Goal: Feedback & Contribution: Contribute content

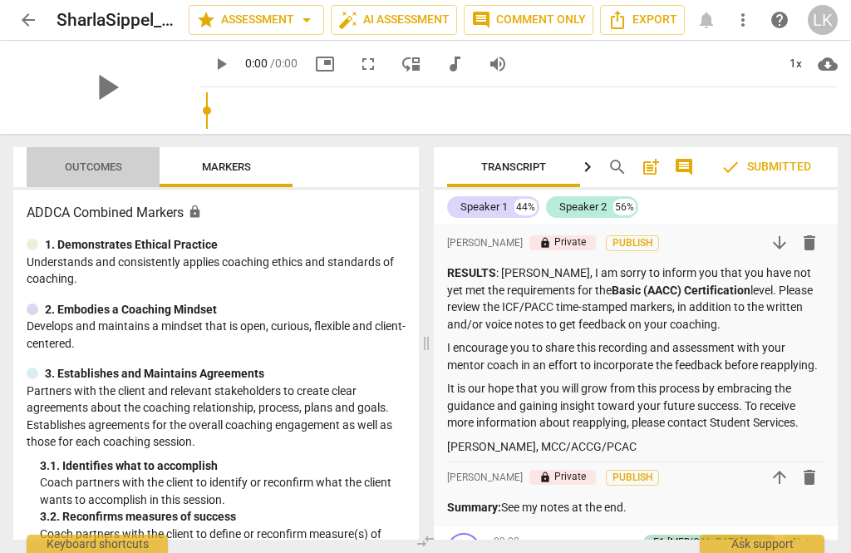
click at [91, 159] on span "Outcomes" at bounding box center [93, 167] width 97 height 22
click at [112, 170] on span "Outcomes" at bounding box center [93, 166] width 57 height 12
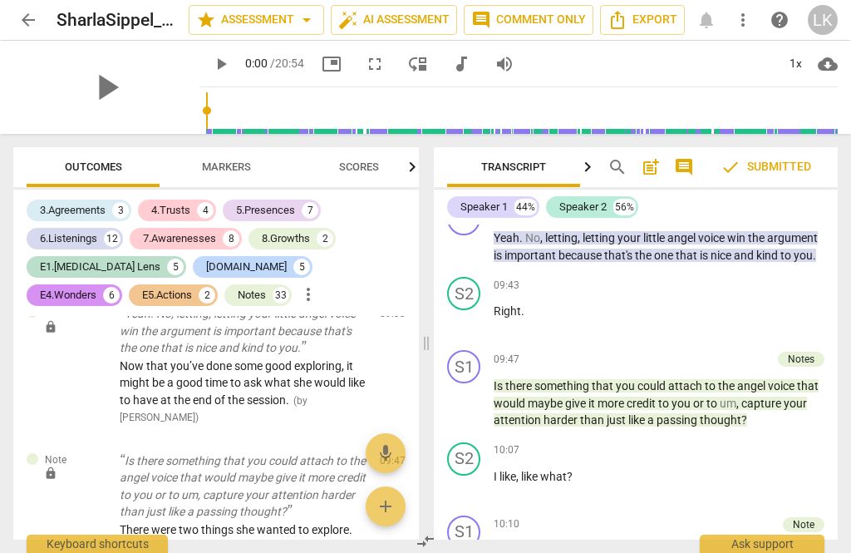
scroll to position [4304, 0]
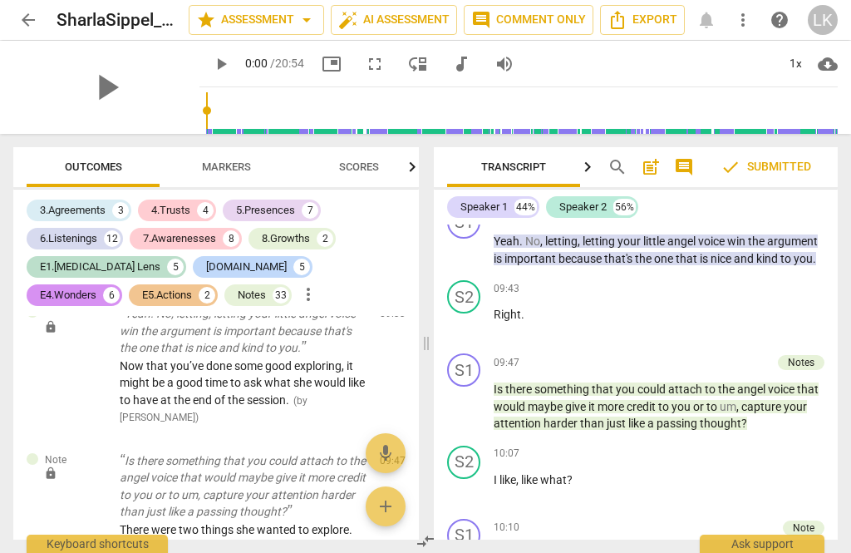
click at [472, 396] on span "play_arrow" at bounding box center [465, 406] width 20 height 20
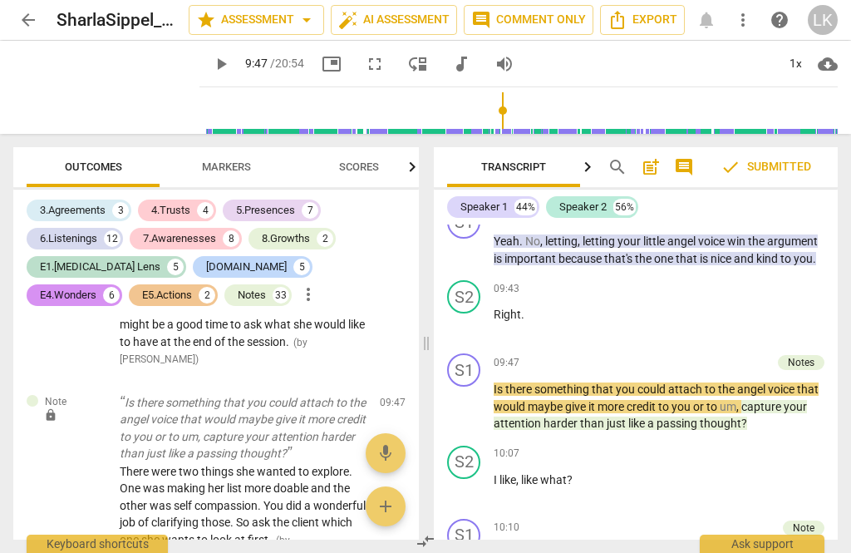
scroll to position [7394, 0]
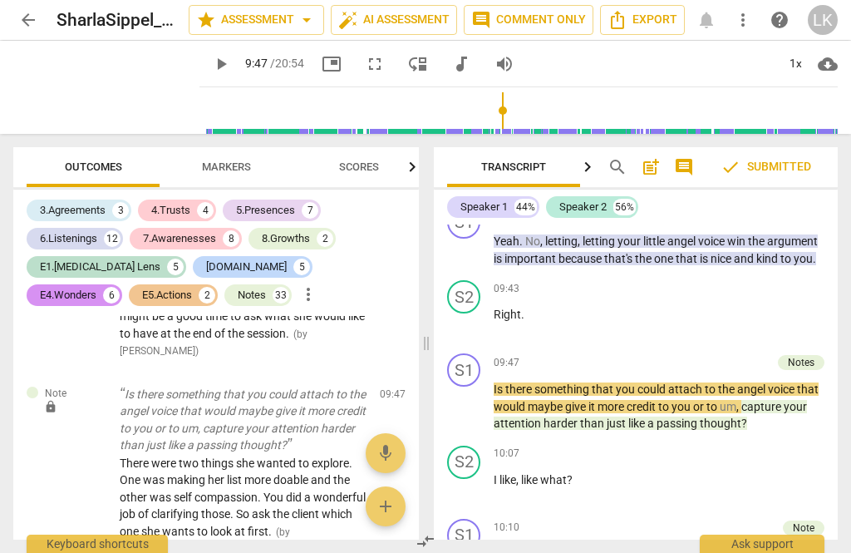
click at [470, 396] on span "play_arrow" at bounding box center [465, 406] width 20 height 20
click at [471, 396] on span "pause" at bounding box center [465, 406] width 20 height 20
click at [470, 396] on span "play_arrow" at bounding box center [465, 406] width 20 height 20
click at [211, 54] on span "play_arrow" at bounding box center [221, 64] width 20 height 20
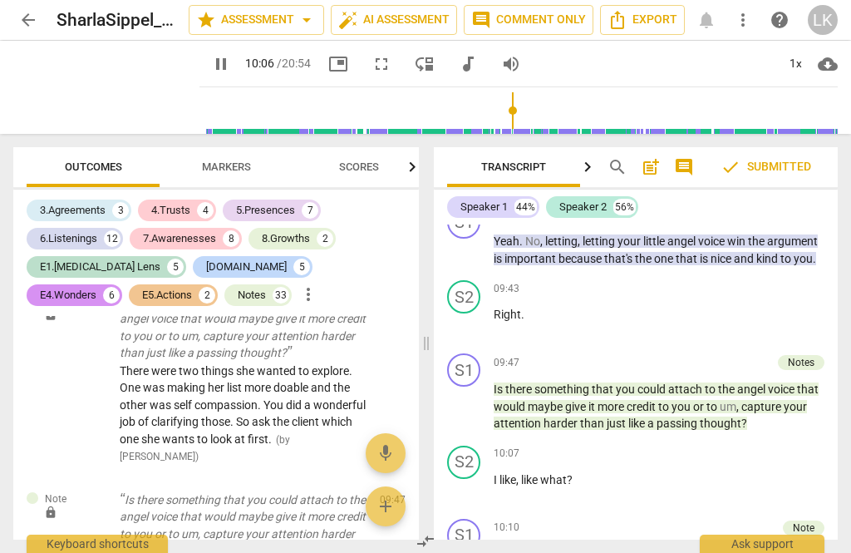
scroll to position [4346, 0]
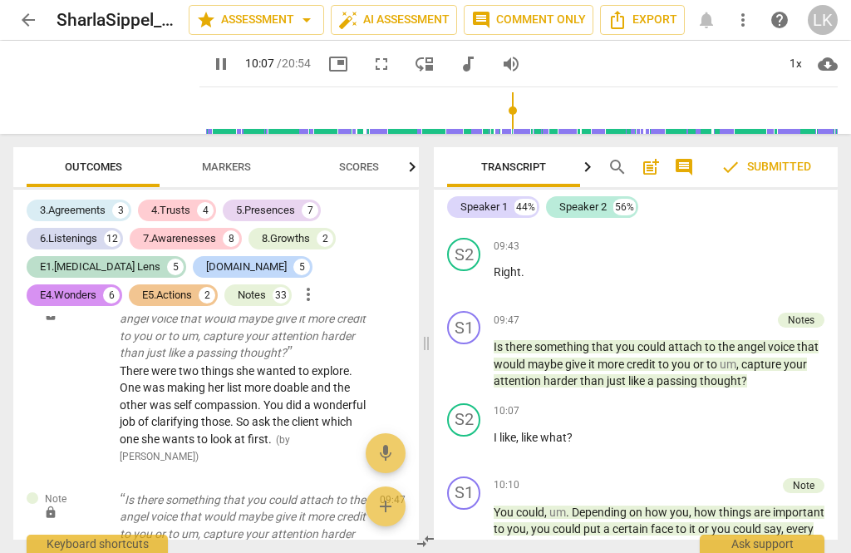
click at [474, 354] on span "pause" at bounding box center [465, 364] width 20 height 20
type input "608"
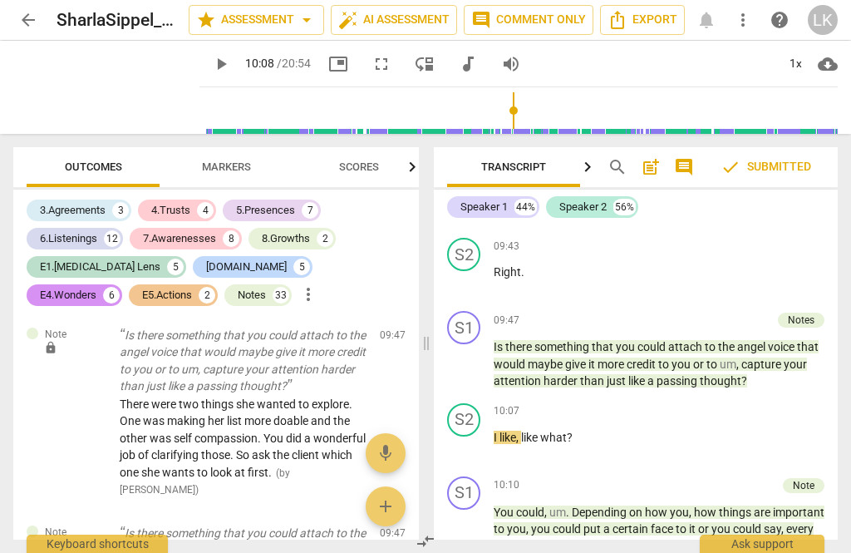
scroll to position [7451, 0]
click at [368, 528] on span "edit" at bounding box center [363, 538] width 20 height 20
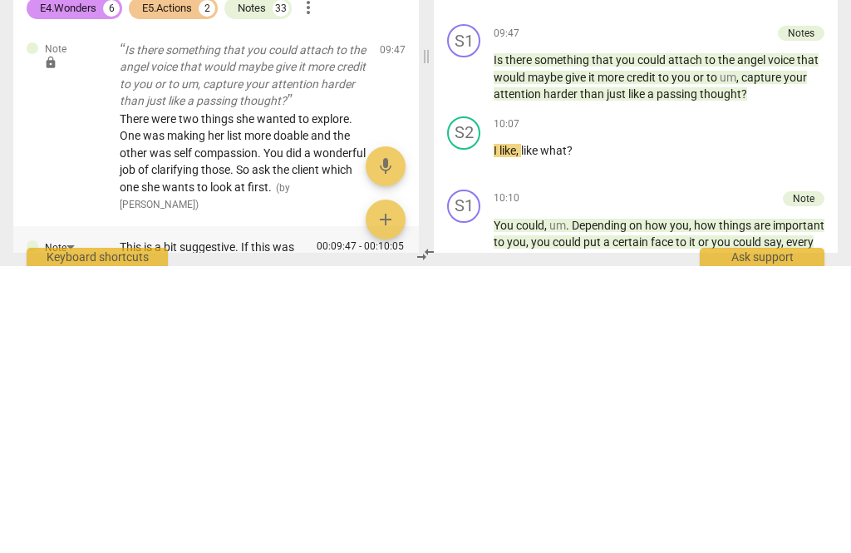
click at [409, 513] on div "Note This is a bit suggestive. If this was her choice of subject to discuss, I …" at bounding box center [216, 559] width 406 height 92
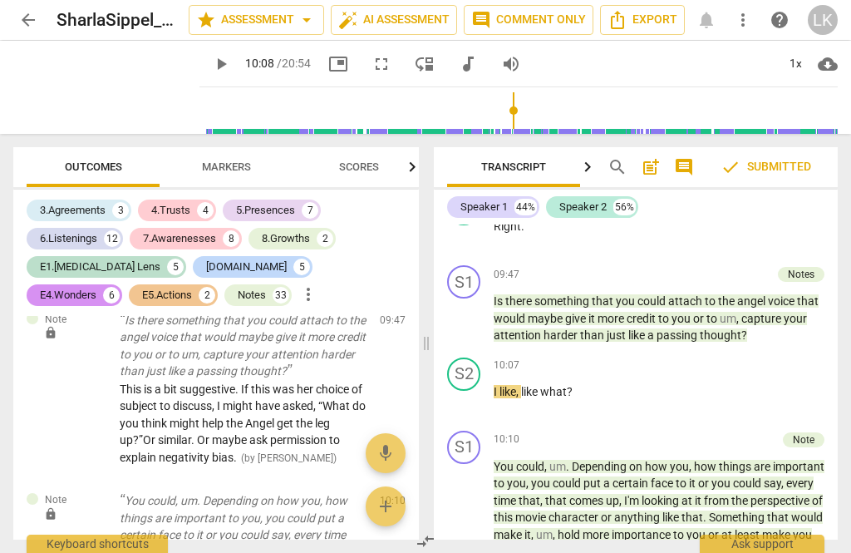
scroll to position [7657, 0]
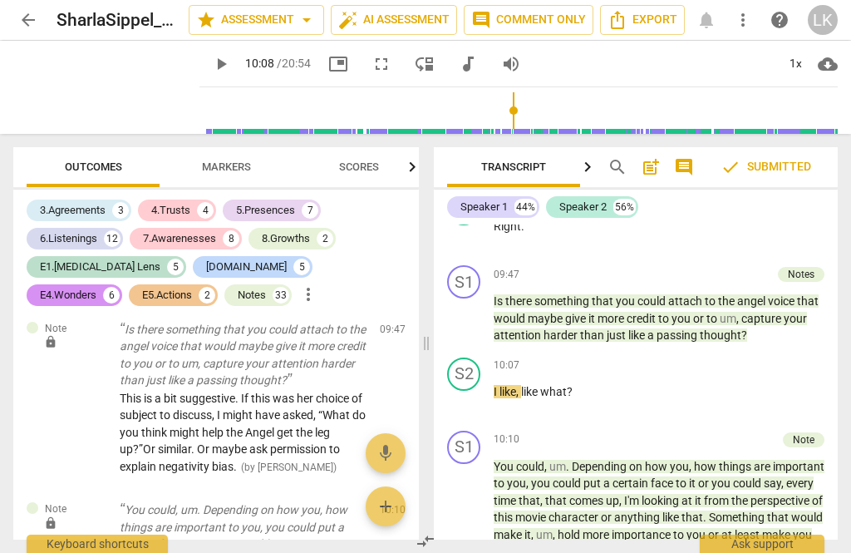
click at [367, 504] on span "edit" at bounding box center [363, 514] width 20 height 20
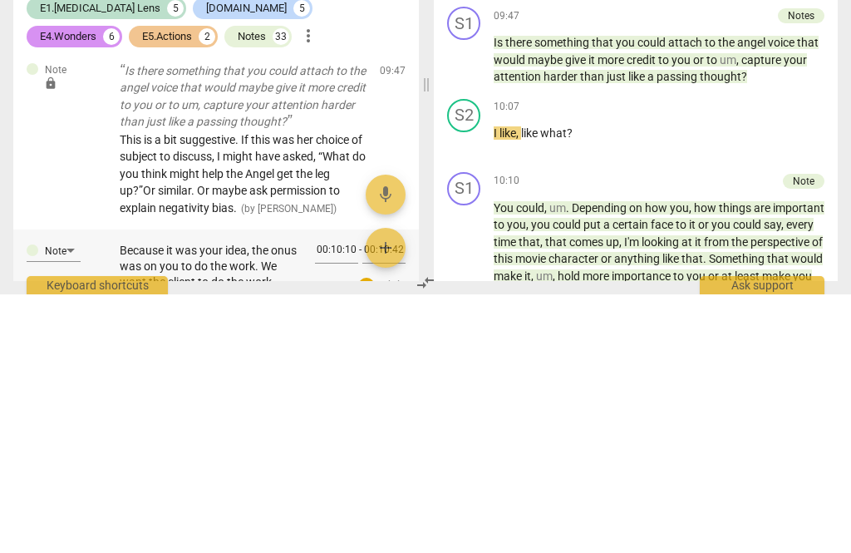
click at [273, 501] on textarea "Because it was your idea, the onus was on you to do the work. We want the clien…" at bounding box center [211, 532] width 182 height 63
type textarea "Because it was your idea, the onus was on you to do the work. We want the clien…"
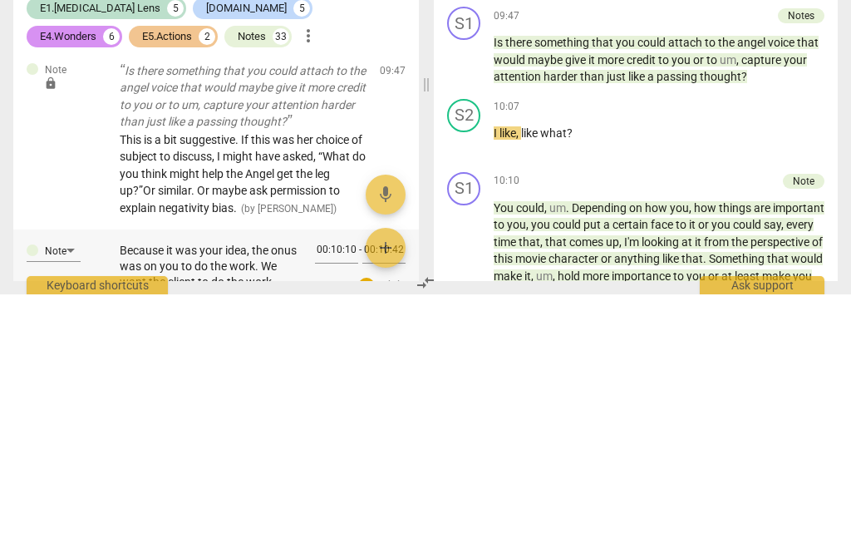
type textarea "Because it was your idea, the onus was on you to do the work. We want the clien…"
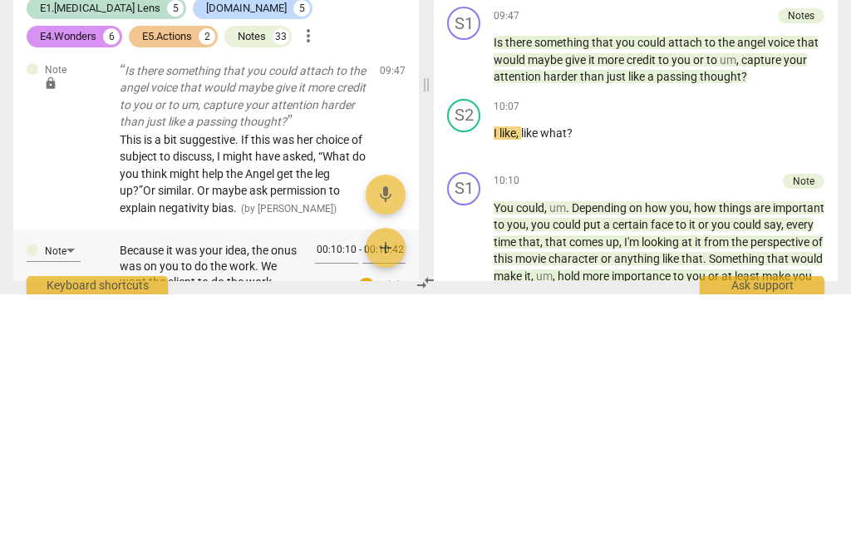
type textarea "Because it was your idea, the onus was on you to do the work. We want the clien…"
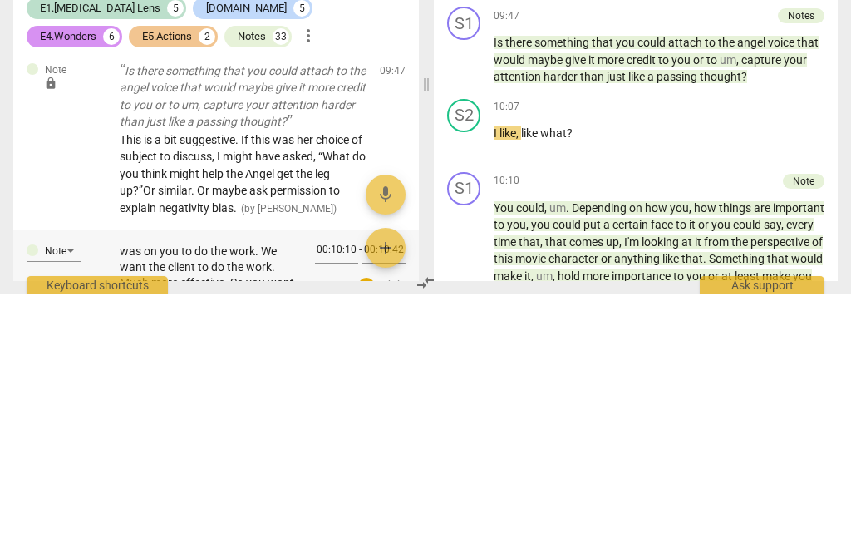
type textarea "Because it was your idea, the onus was on you to do the work. We want the clien…"
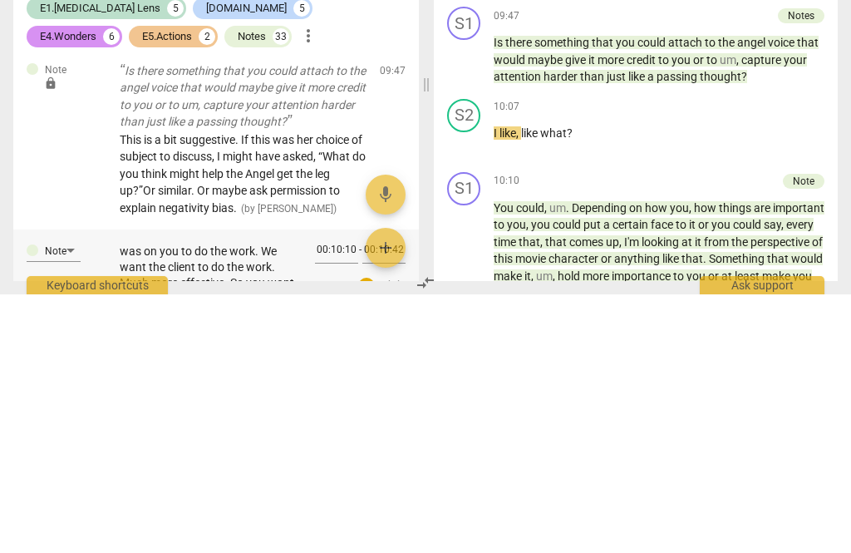
type textarea "Because it was your idea, the onus was on you to do the work. We want the clien…"
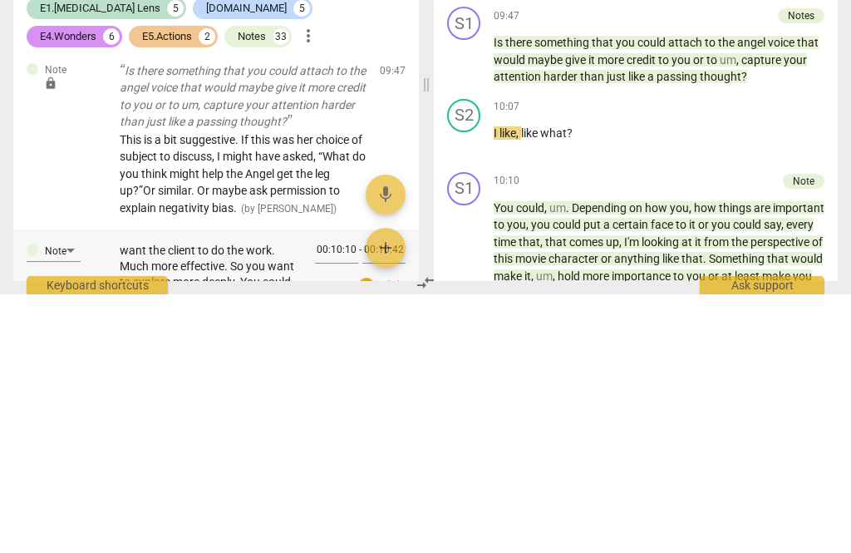
type textarea "Because it was your idea, the onus was on you to do the work. We want the clien…"
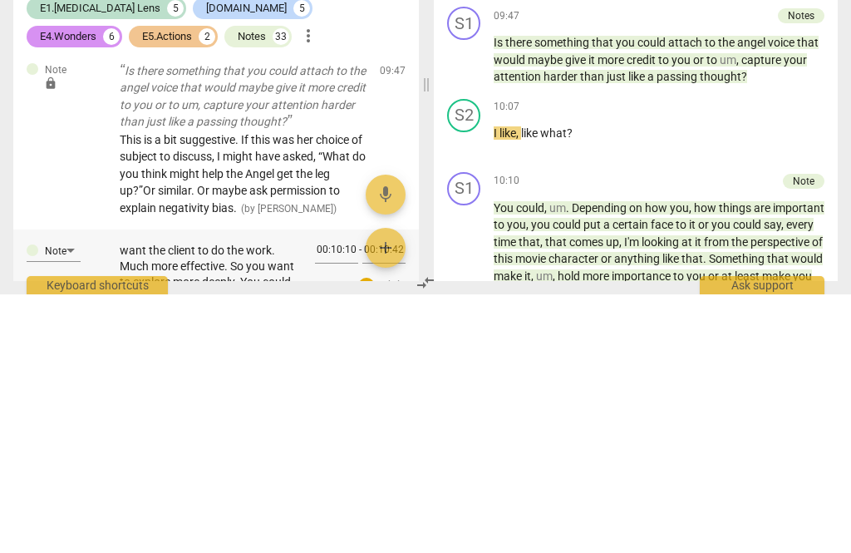
type textarea "Because it was your idea, the onus was on you to do the work. We want the clien…"
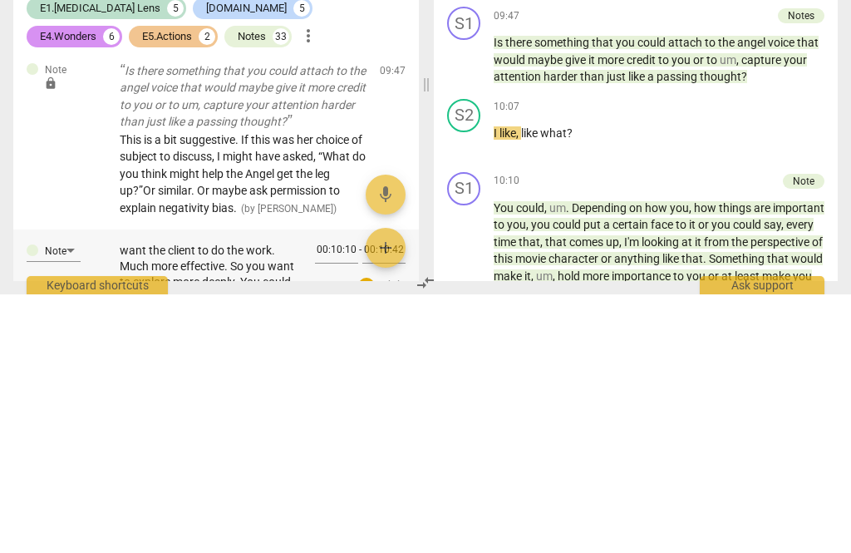
type textarea "Because it was your idea, the onus was on you to do the work. We want the clien…"
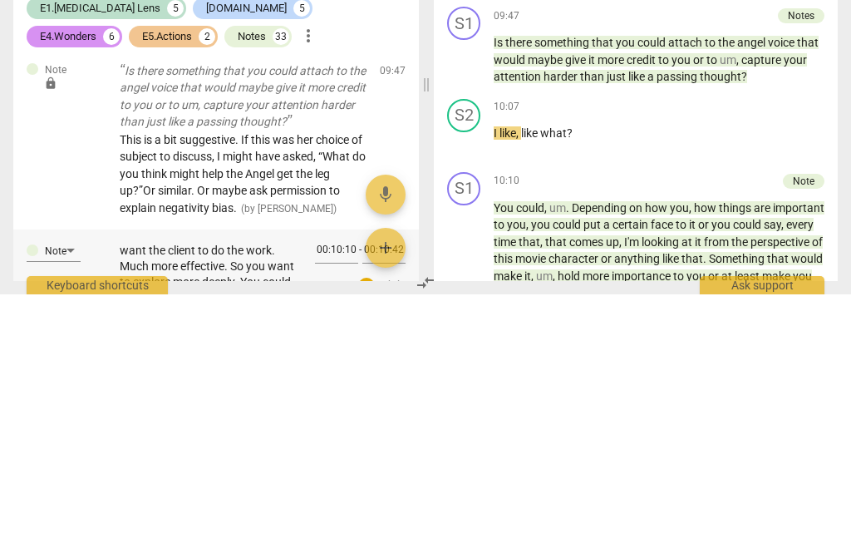
type textarea "Because it was your idea, the onus was on you to do the work. We want the clien…"
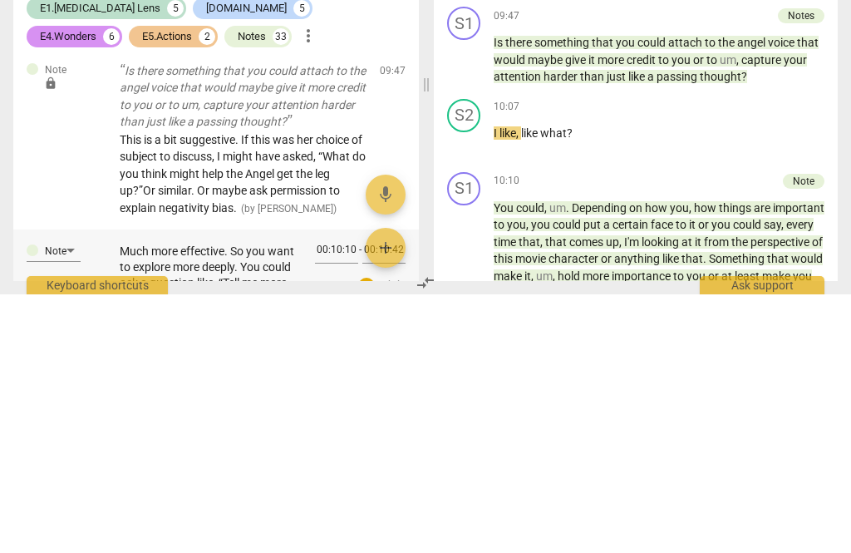
scroll to position [47, 0]
type textarea "Because it was your idea, the onus was on you to do the work. We want the clien…"
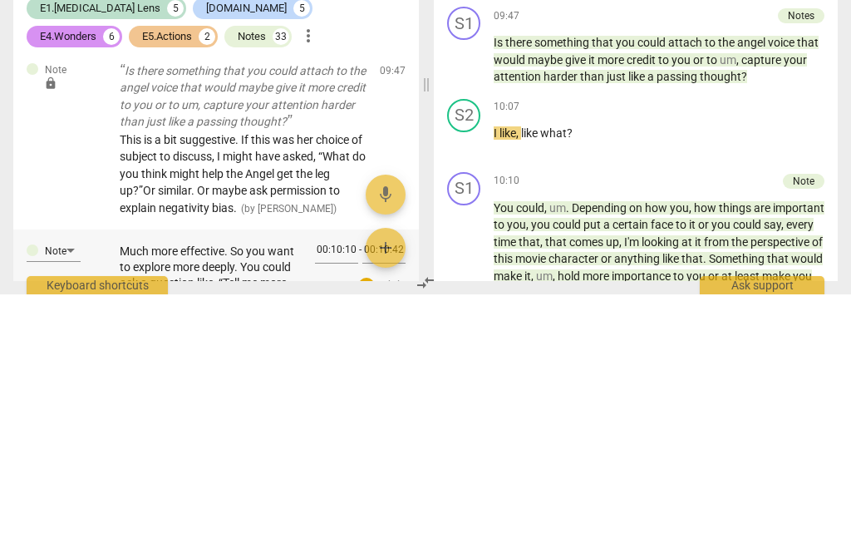
type textarea "Because it was your idea, the onus was on you to do the work. We want the clien…"
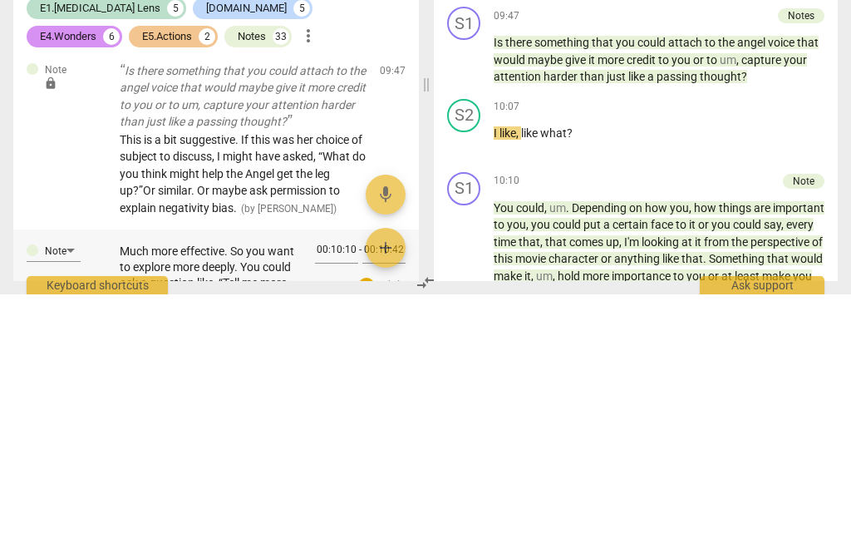
type textarea "Because it was your idea, the onus was on you to do the work. We want the clien…"
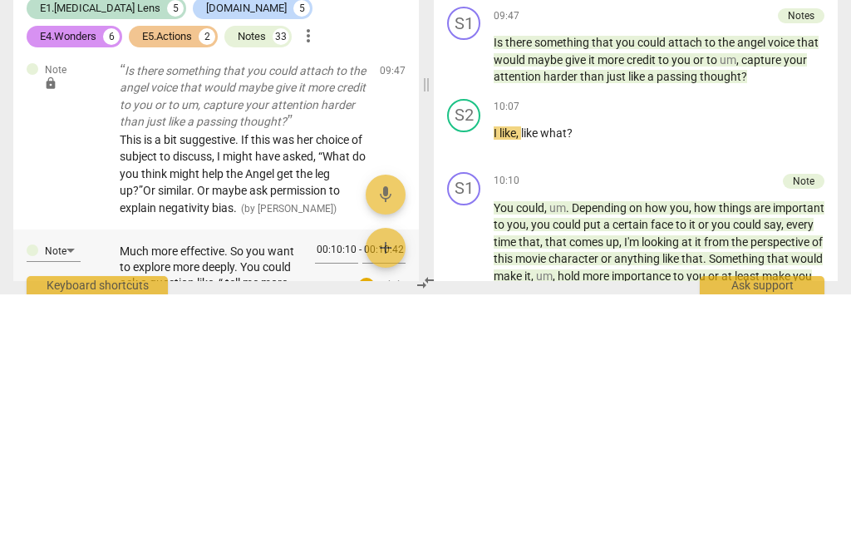
type textarea "Because it was your idea, the onus was on you to do the work. We want the clien…"
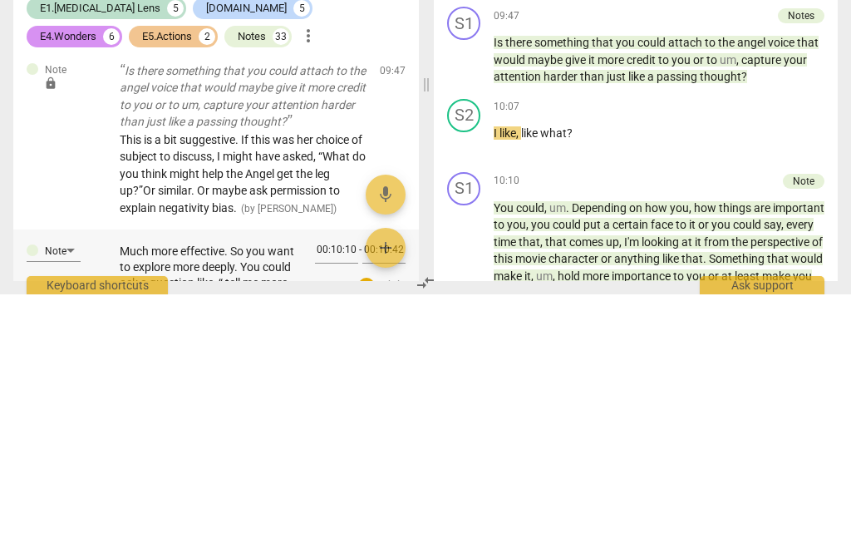
type textarea "Because it was your idea, the onus was on you to do the work. We want the clien…"
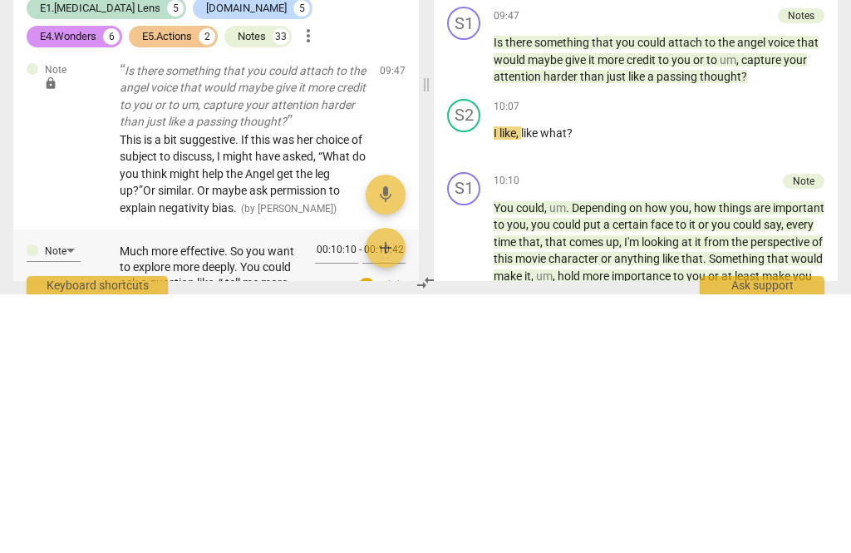
click at [248, 501] on textarea "Because it was your idea, the onus was on you to do the work. We want the clien…" at bounding box center [211, 532] width 182 height 63
type textarea "Because it was your idea, the onus was on you to do the work. We want the clien…"
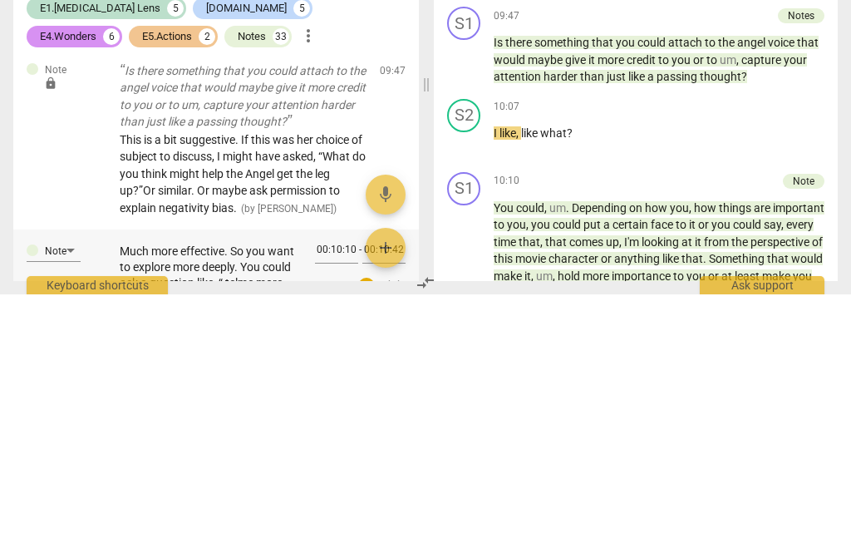
type textarea "Because it was your idea, the onus was on you to do the work. We want the clien…"
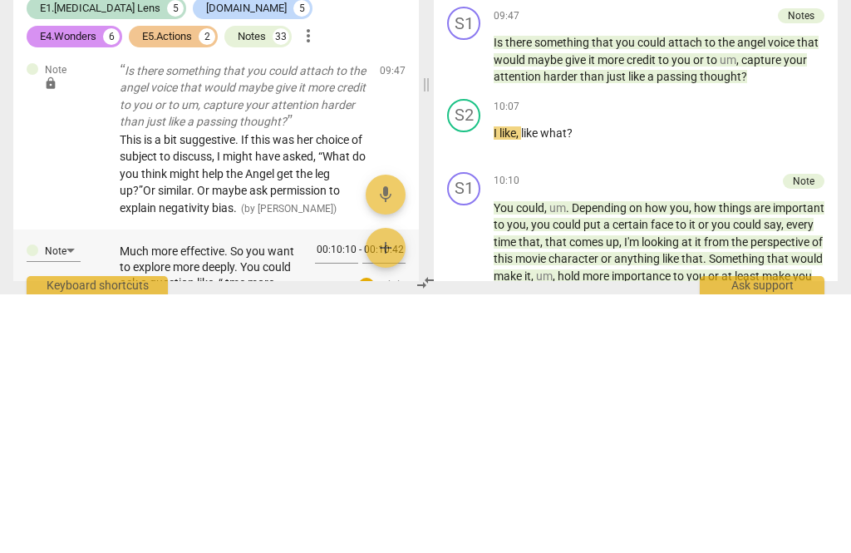
type textarea "Because it was your idea, the onus was on you to do the work. We want the clien…"
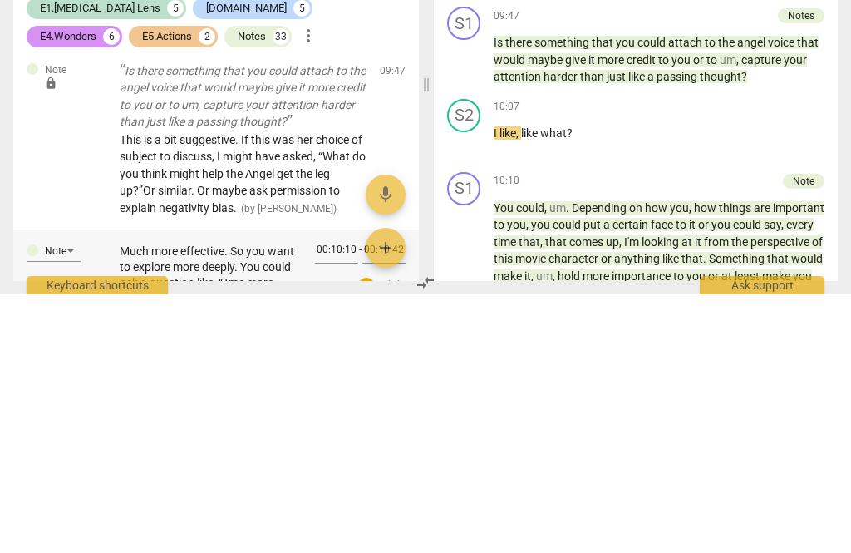
type textarea "Because it was your idea, the onus was on you to do the work. We want the clien…"
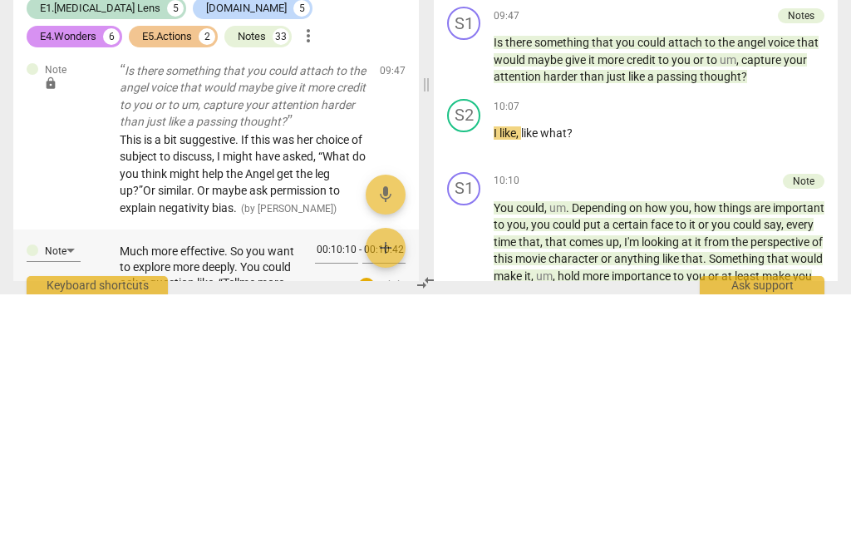
type textarea "Because it was your idea, the onus was on you to do the work. We want the clien…"
click at [372, 534] on span "check_circle" at bounding box center [367, 544] width 20 height 20
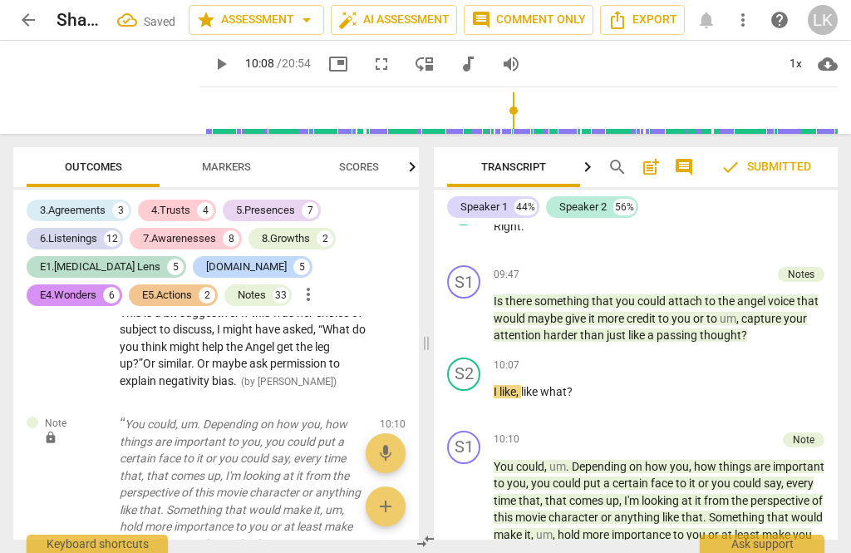
scroll to position [7746, 0]
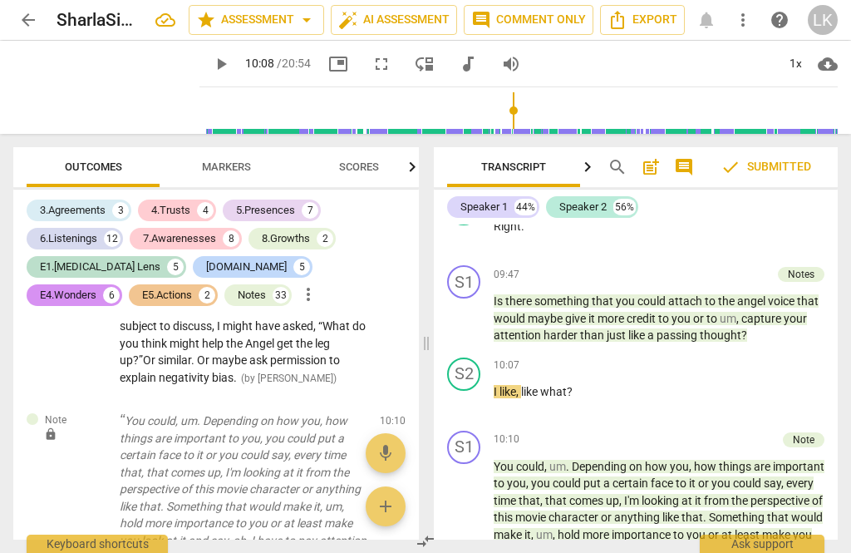
click at [475, 499] on span "play_arrow" at bounding box center [465, 509] width 20 height 20
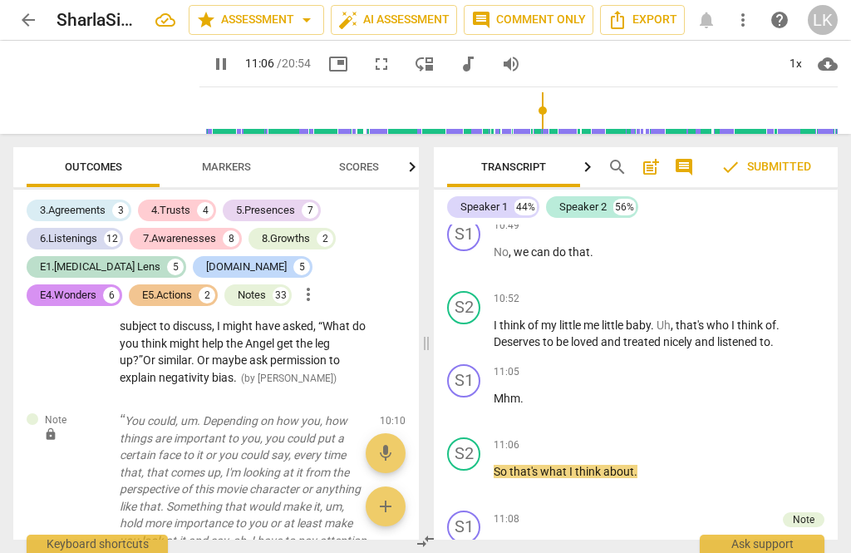
scroll to position [4853, 0]
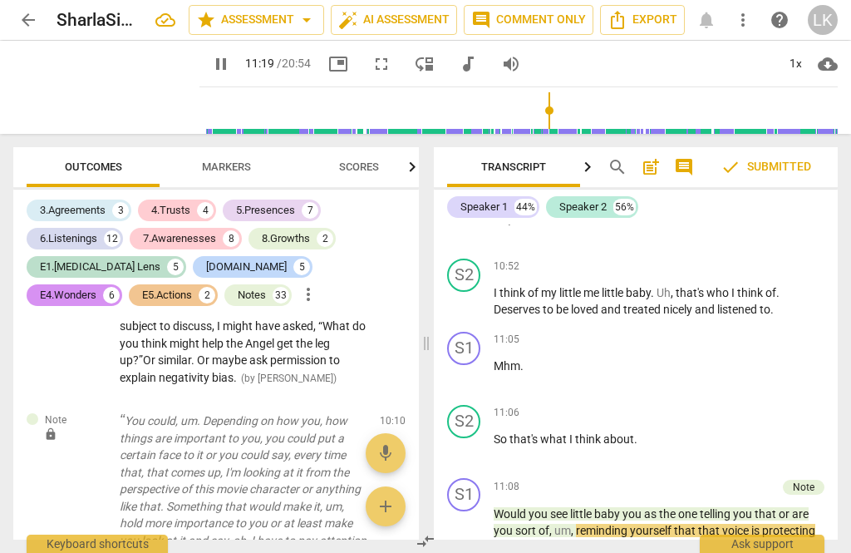
click at [475, 521] on span "pause" at bounding box center [465, 531] width 20 height 20
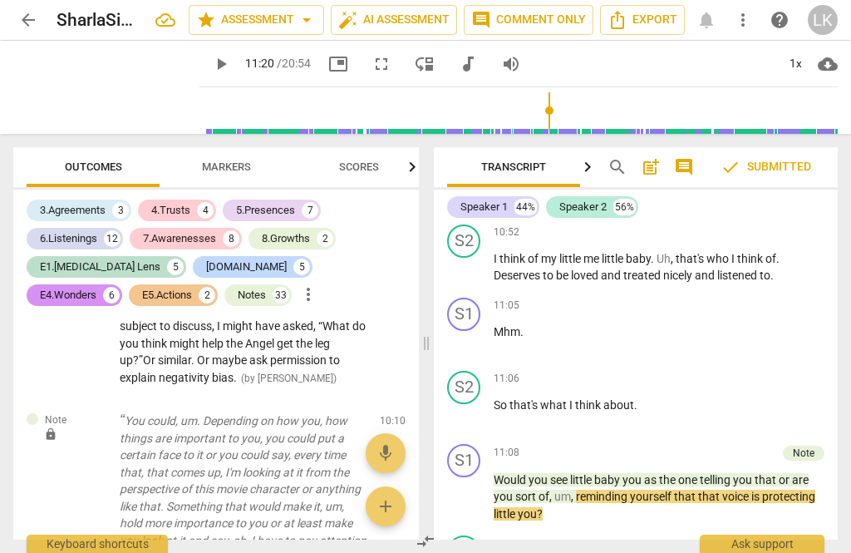
type input "680"
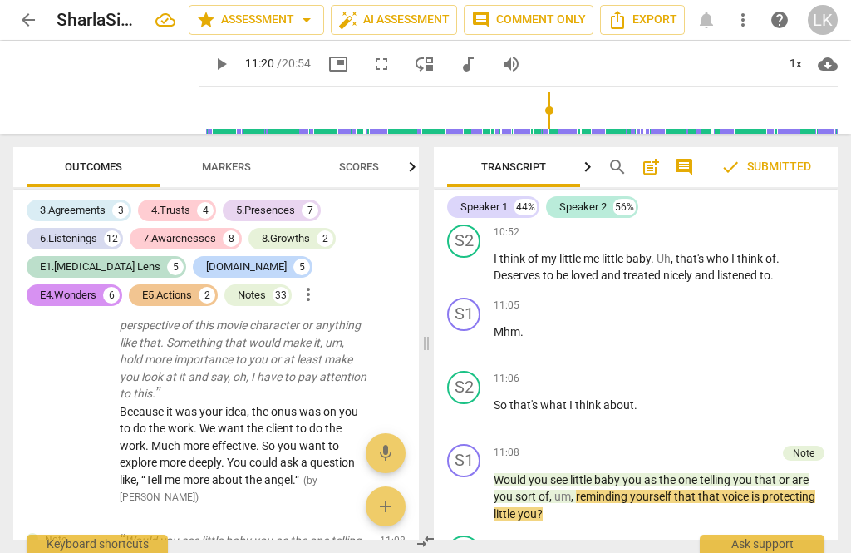
scroll to position [7907, 0]
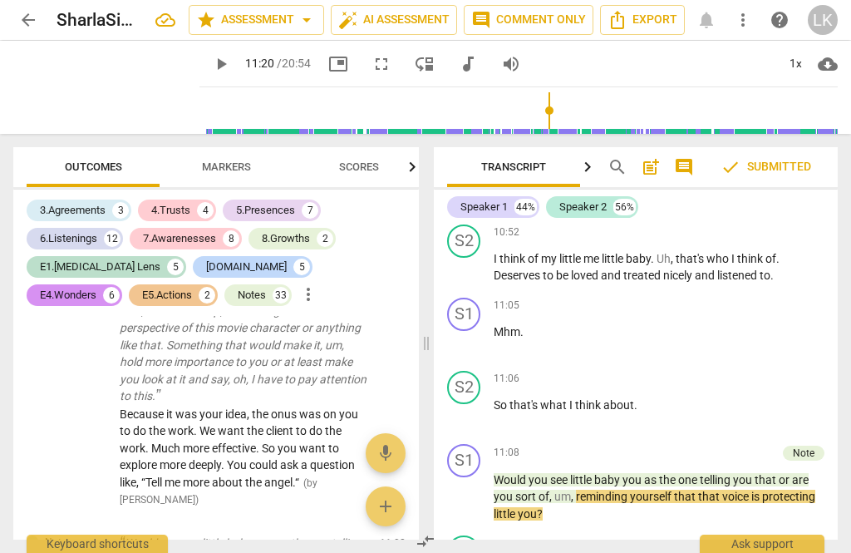
click at [367, 536] on span "edit" at bounding box center [363, 546] width 20 height 20
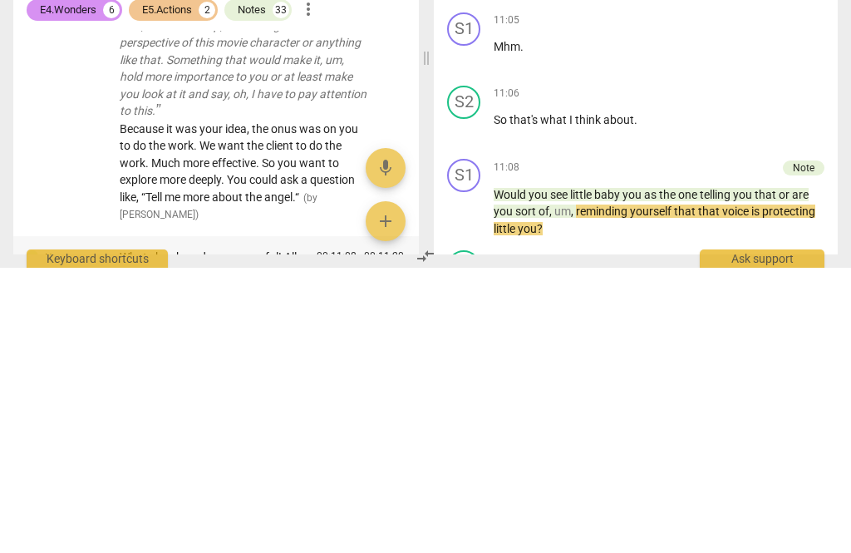
type textarea "What she shared was powerful! All you needed to ask was, “How could you use tha…"
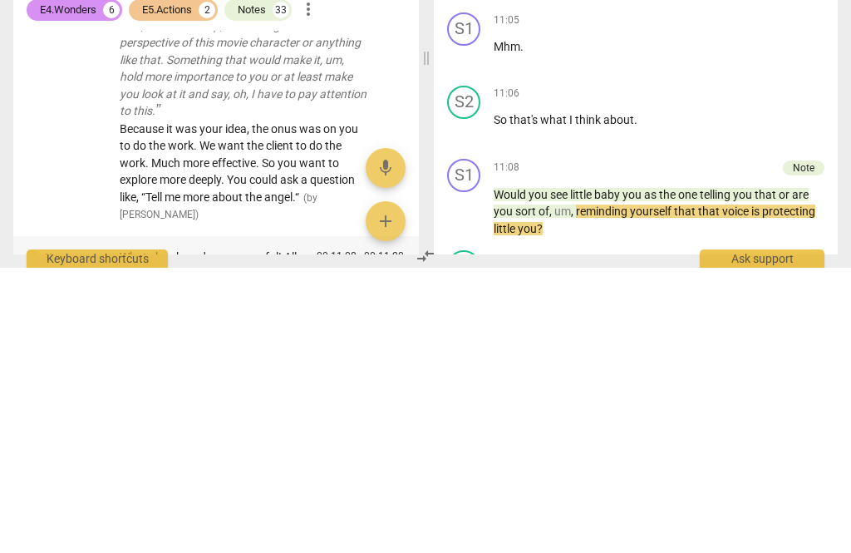
type textarea "What she shared was powerful! All you needed to ask was, “How could you use tha…"
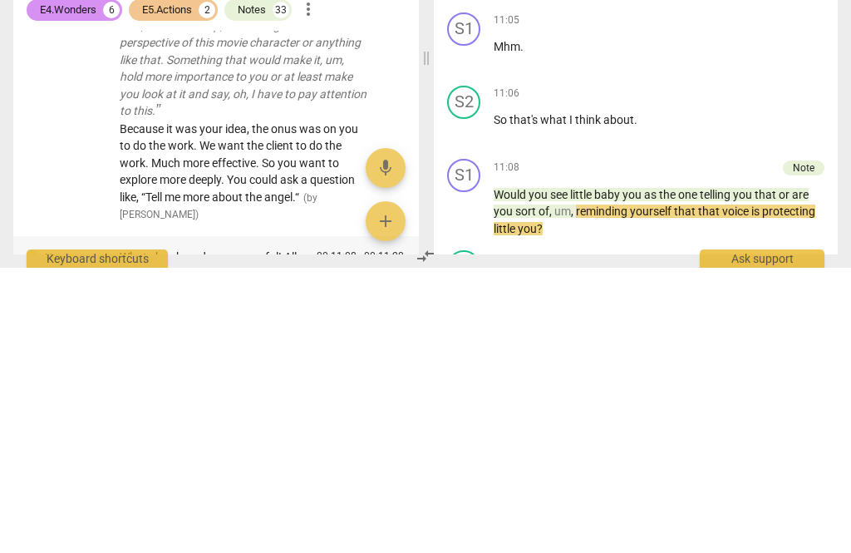
type textarea "What she shared was powerful! All you needed to ask was, “How could you use tha…"
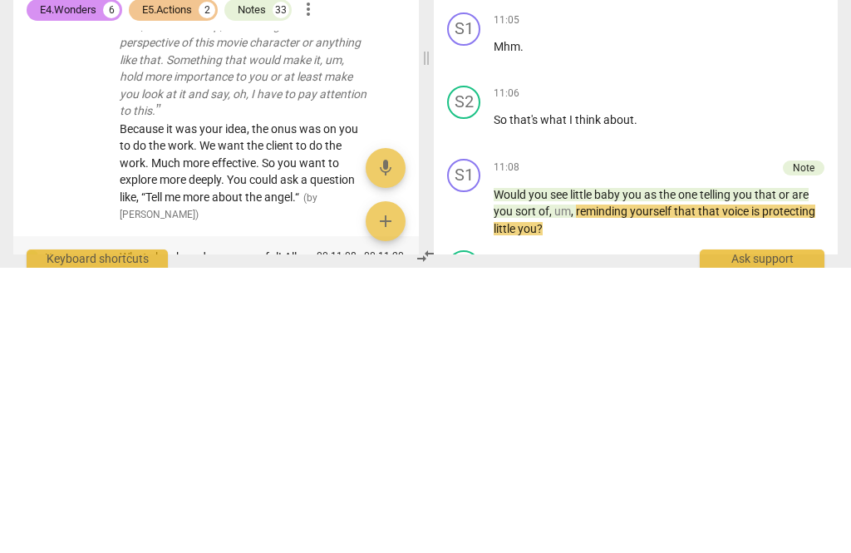
type textarea "What she shared was powerful! All you needed to ask was, “How could you use tha…"
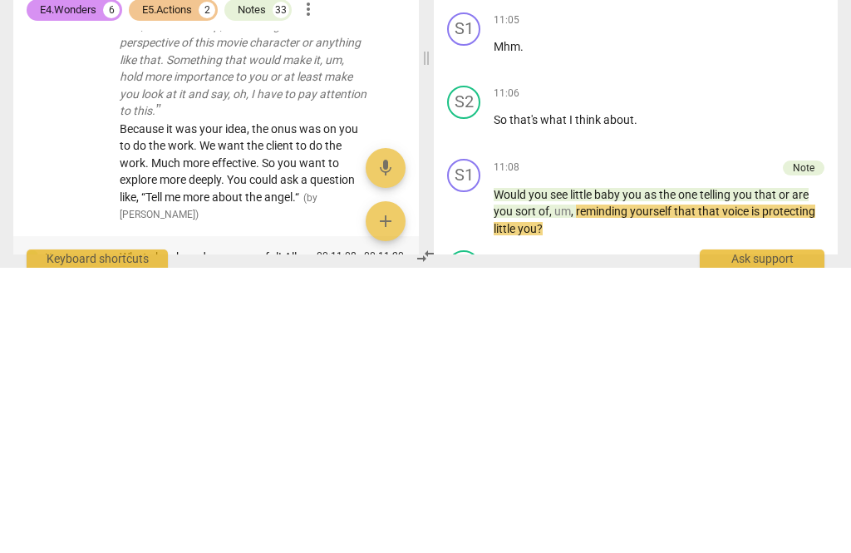
type textarea "What she shared was powerful! All you needed to ask was, “How could you use tha…"
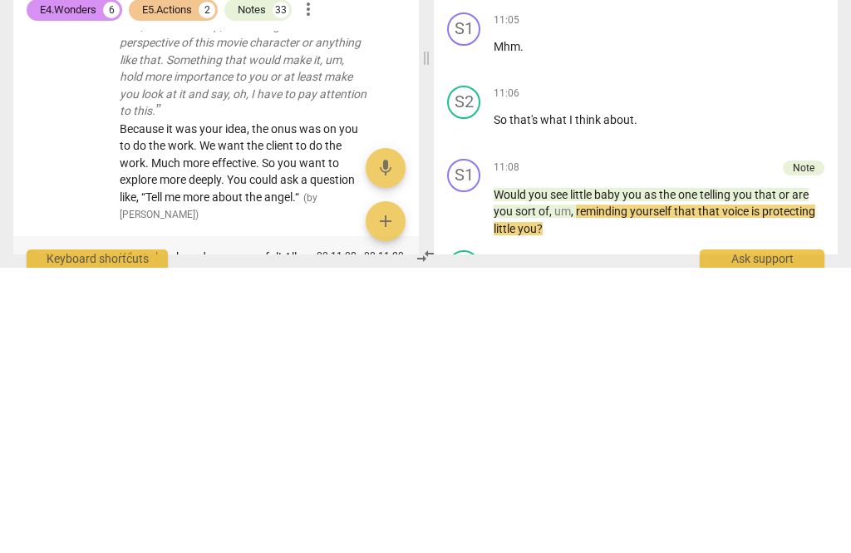
type textarea "What she shared was powerful! All you needed to ask was, “How could you use tha…"
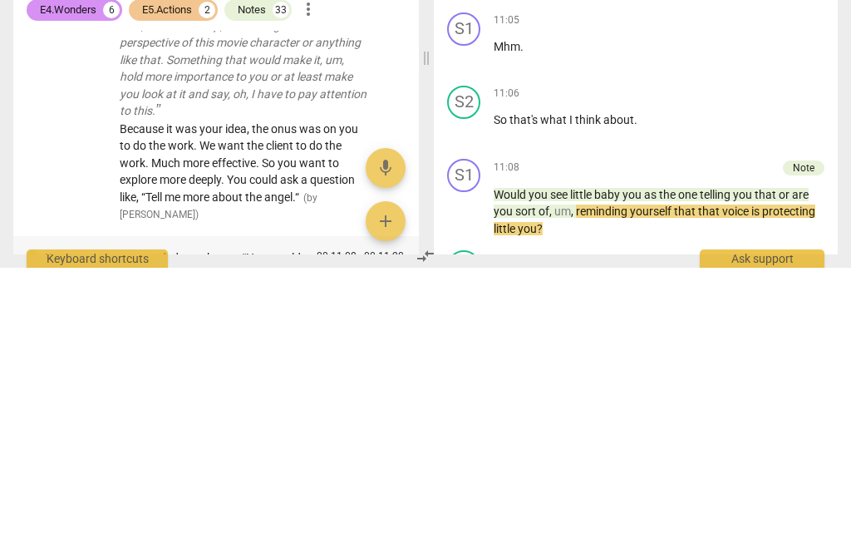
type textarea "What she shared was powerful! All you needed to ask was, “How could you use tha…"
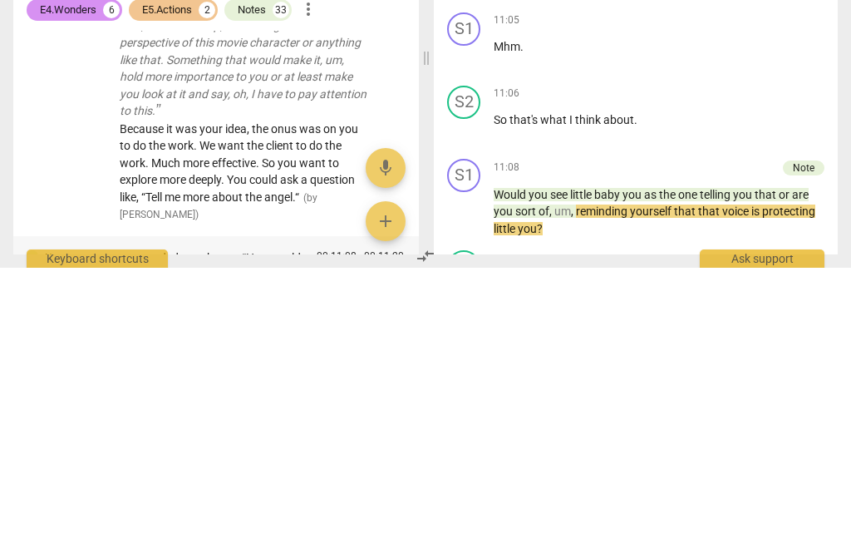
type textarea "What she shared was powerful! All you needed to ask was, “How could you use tha…"
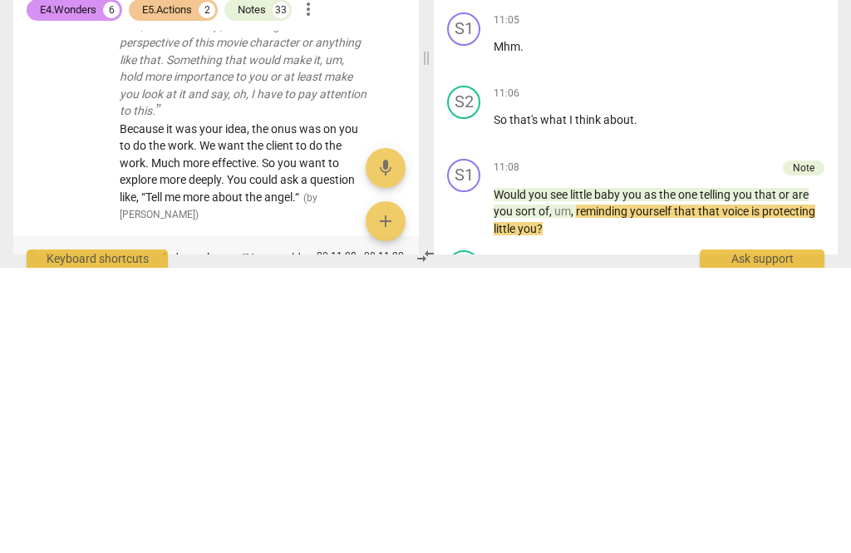
type textarea "What she shared was powerful! All you needed to ask was, “How could you use tha…"
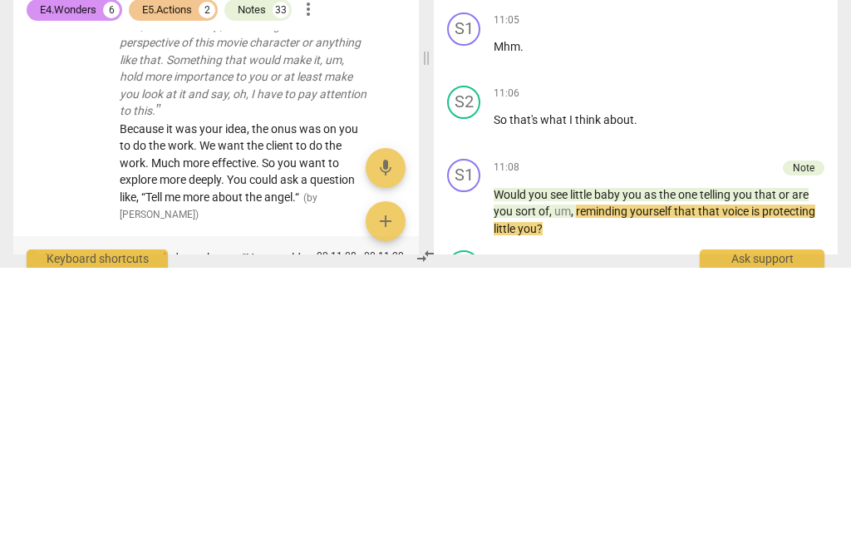
type textarea "What she shared was powerful! All you needed to ask was, “How could you use tha…"
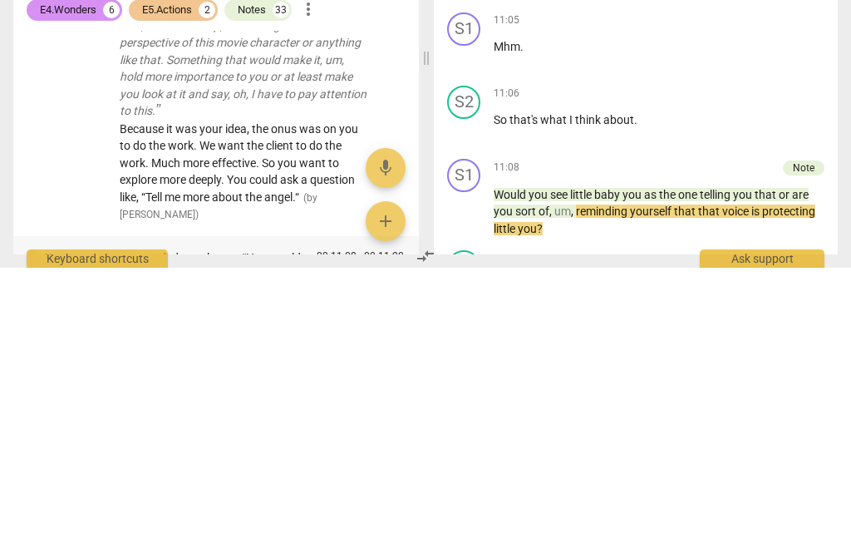
type textarea "What she shared was powerful! All you needed to ask was, “How could you use tha…"
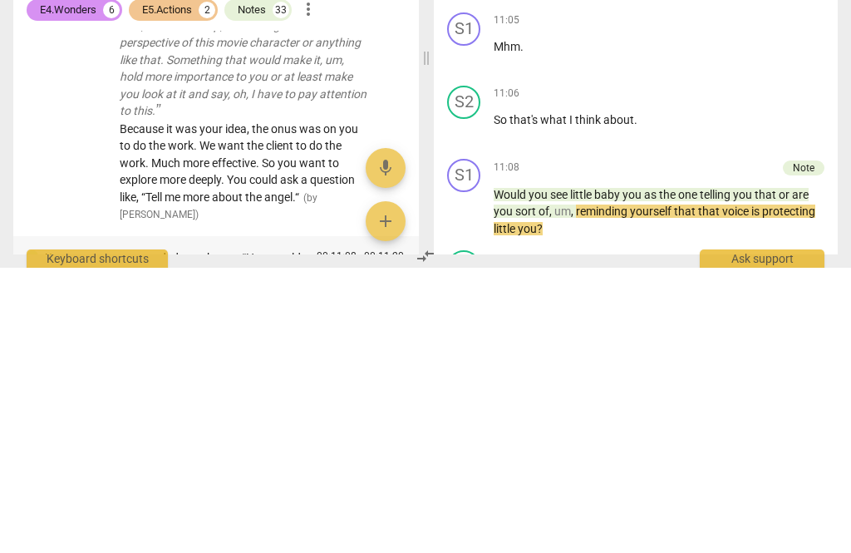
type textarea "What she shared was powerful! All you needed to ask was, “How could you use tha…"
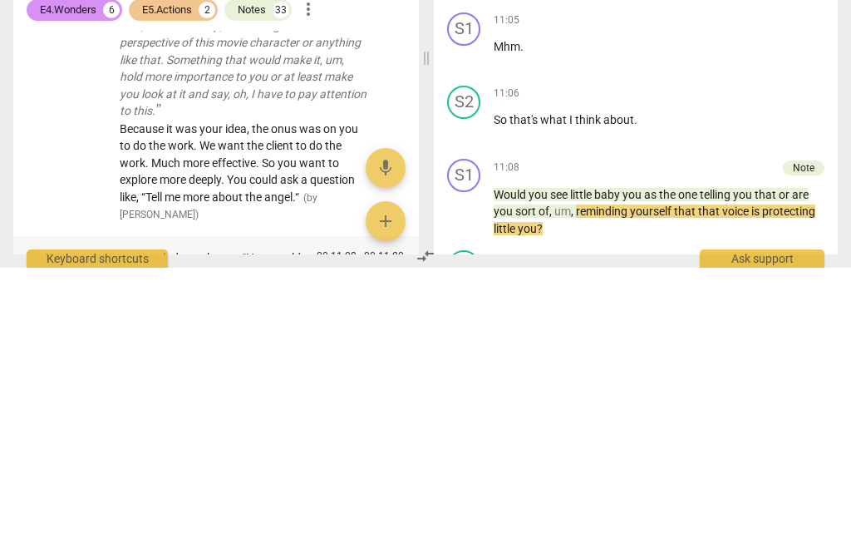
type textarea "What she shared was powerful! All you needed to ask was, “How could you use tha…"
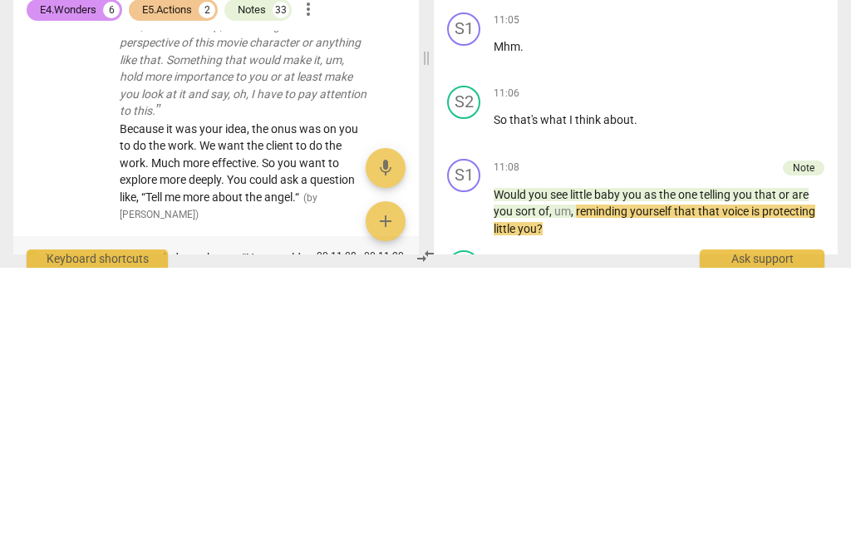
type textarea "What she shared was powerful! All you needed to ask was, “How could you use tha…"
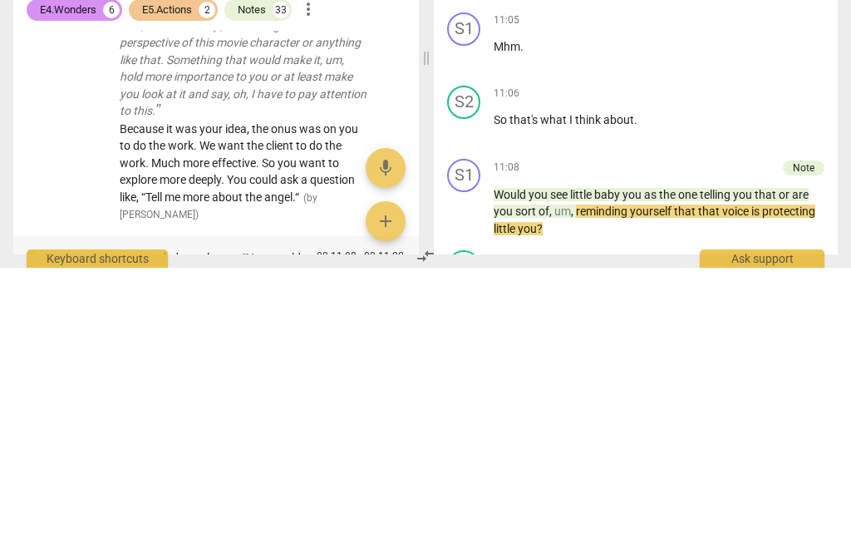
type textarea "What she shared was powerful! All you needed to ask was, “How could you use tha…"
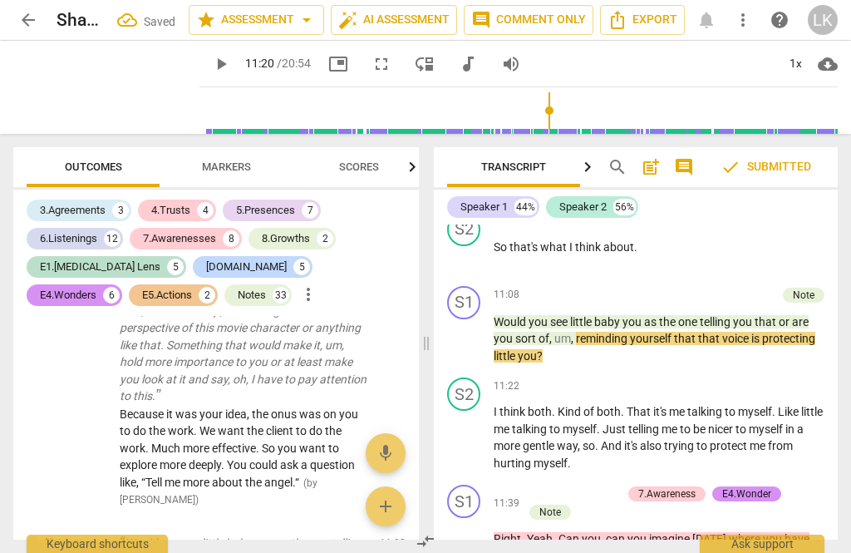
scroll to position [5049, 0]
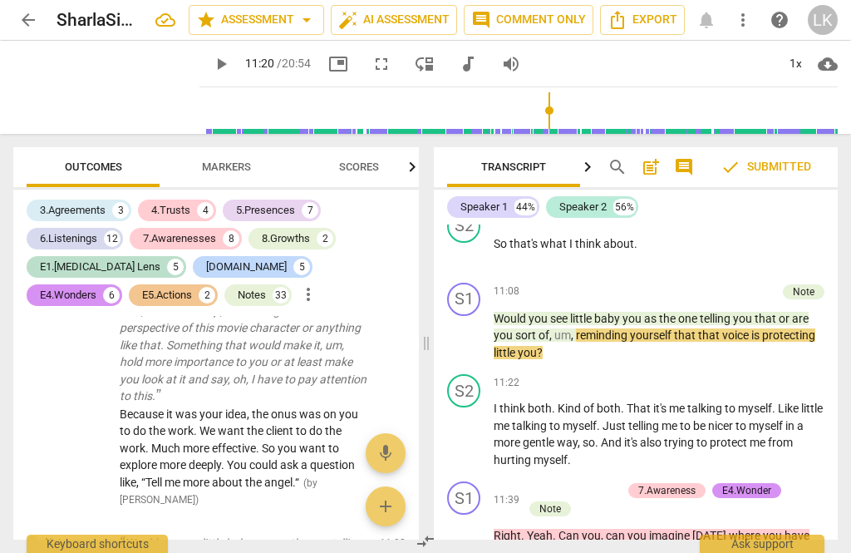
click at [478, 426] on span "play_arrow" at bounding box center [464, 436] width 27 height 20
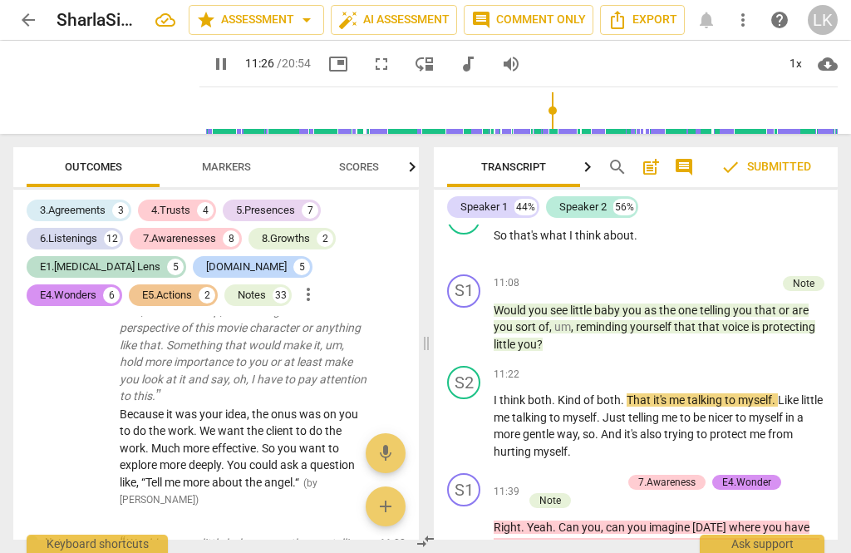
scroll to position [5105, 0]
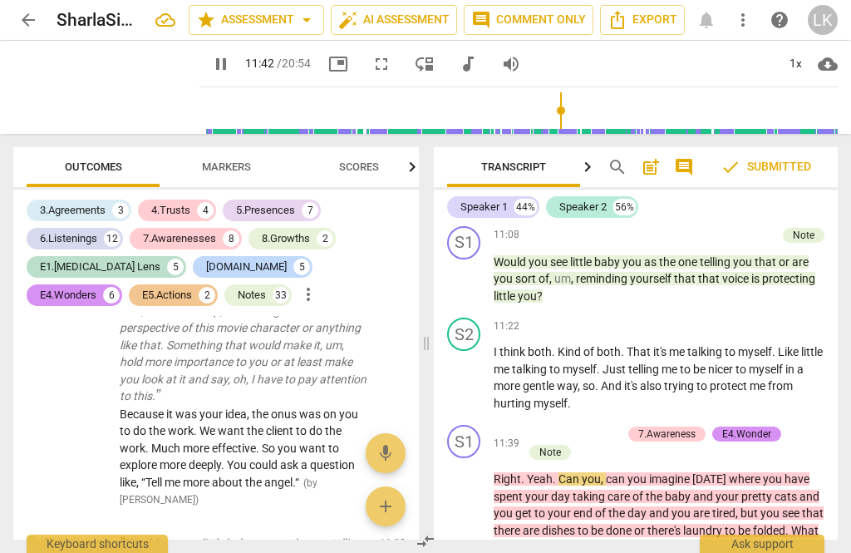
click at [473, 503] on span "pause" at bounding box center [465, 513] width 20 height 20
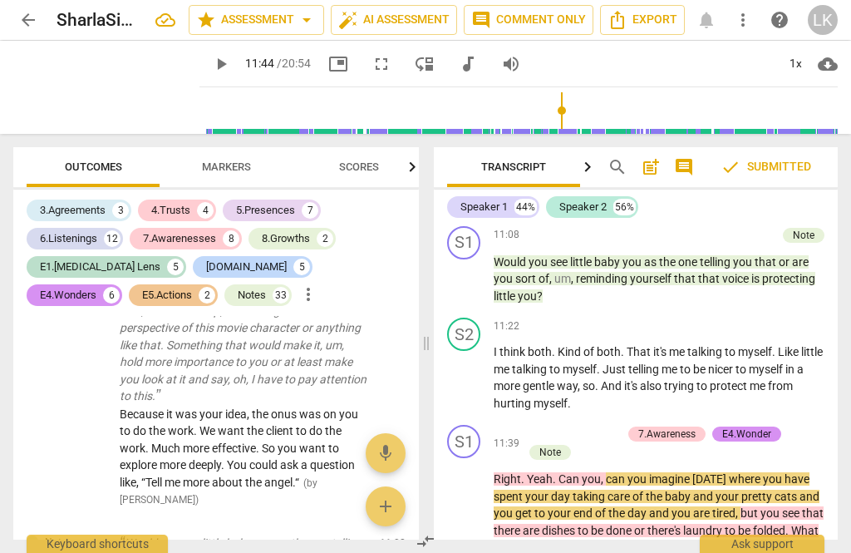
click at [477, 503] on span "play_arrow" at bounding box center [464, 513] width 27 height 20
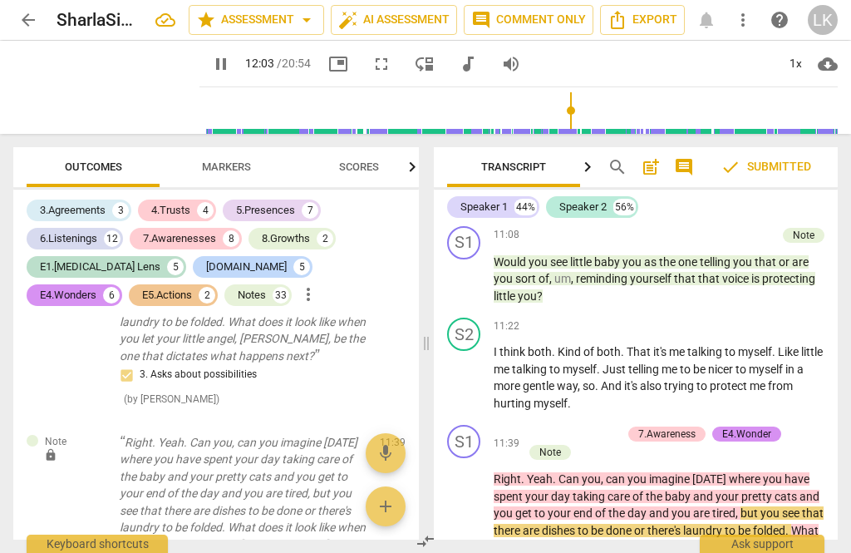
click at [471, 503] on span "pause" at bounding box center [465, 513] width 20 height 20
click at [475, 503] on span "play_arrow" at bounding box center [464, 513] width 27 height 20
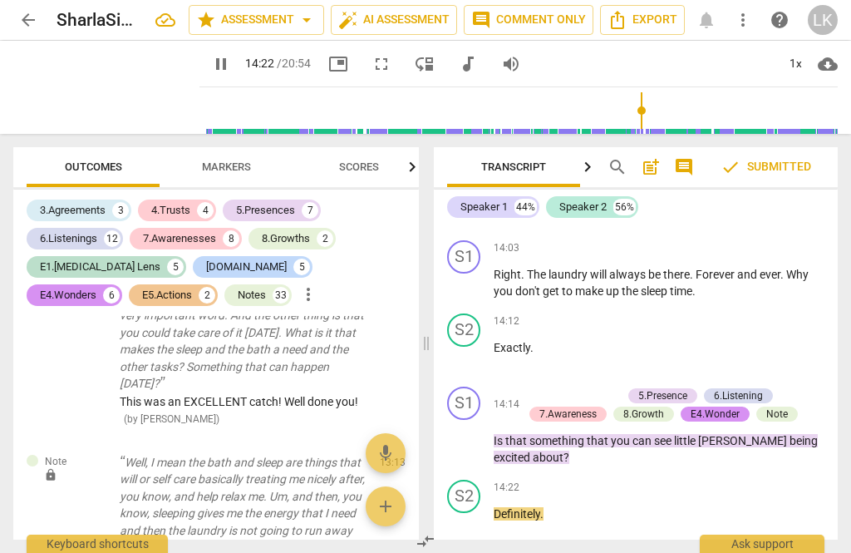
scroll to position [10417, 0]
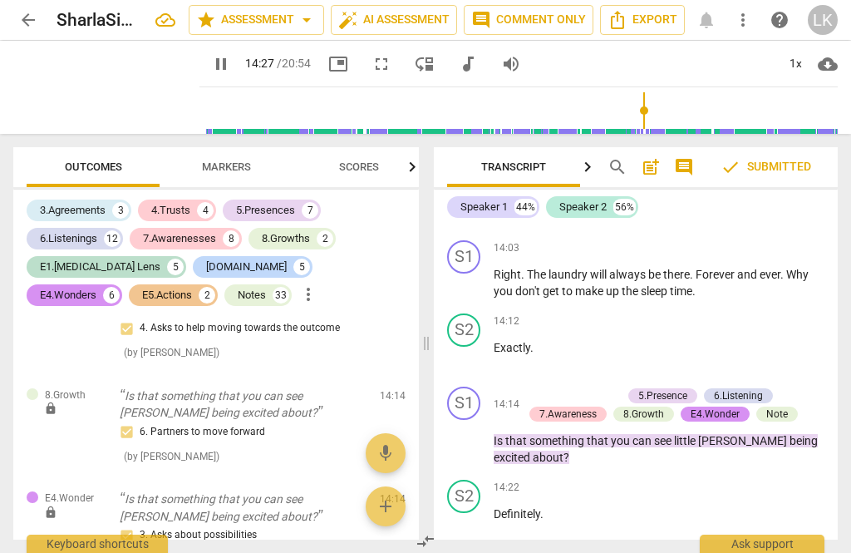
click at [465, 430] on span "pause" at bounding box center [465, 440] width 20 height 20
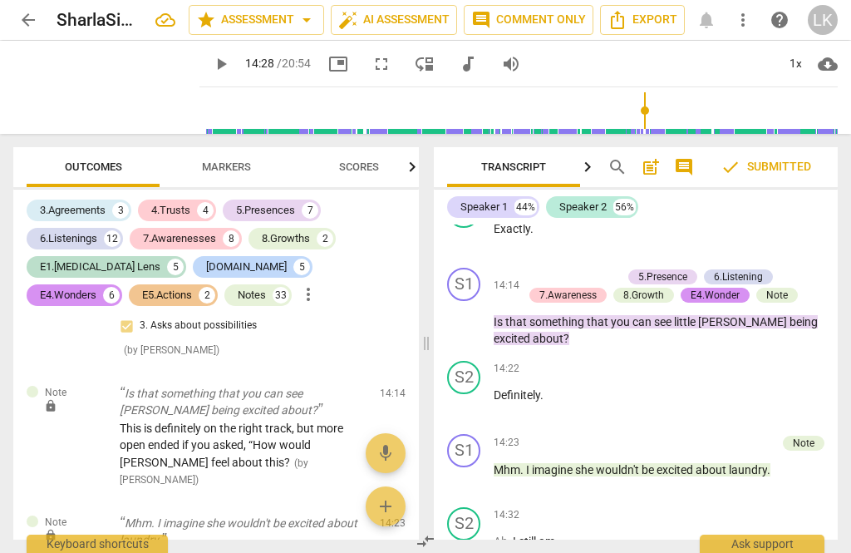
scroll to position [10666, 0]
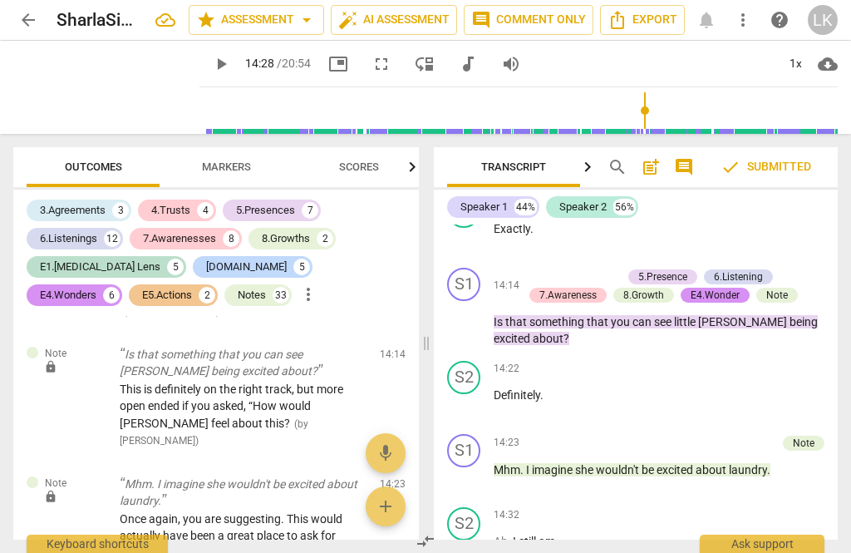
click at [471, 468] on span "play_arrow" at bounding box center [465, 478] width 20 height 20
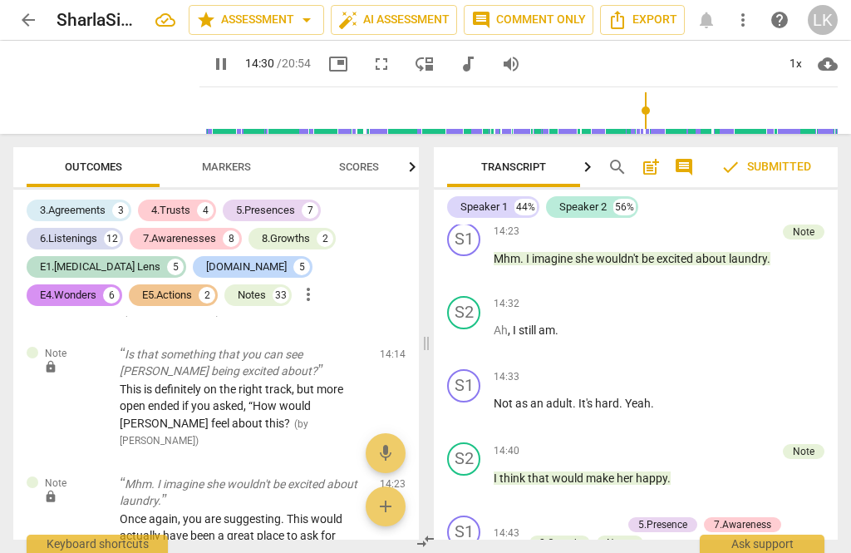
scroll to position [6523, 0]
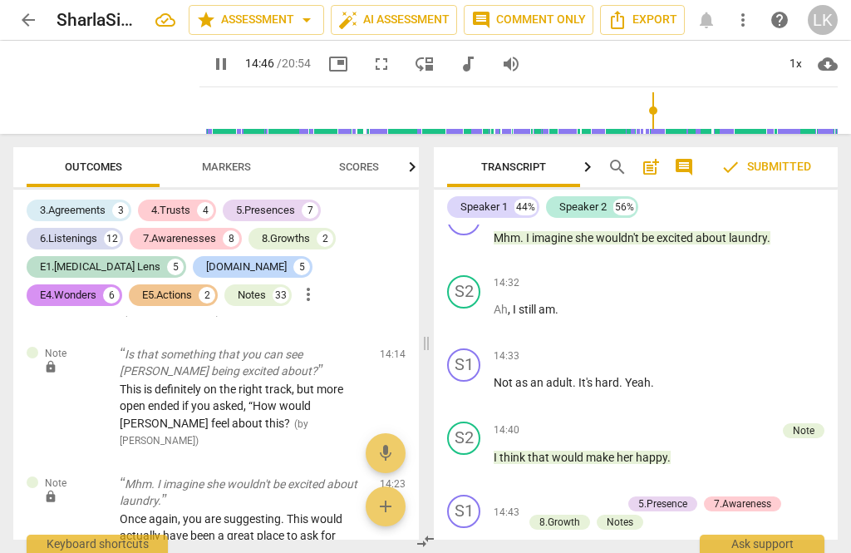
click at [475, 455] on span "pause" at bounding box center [464, 465] width 27 height 20
type input "888"
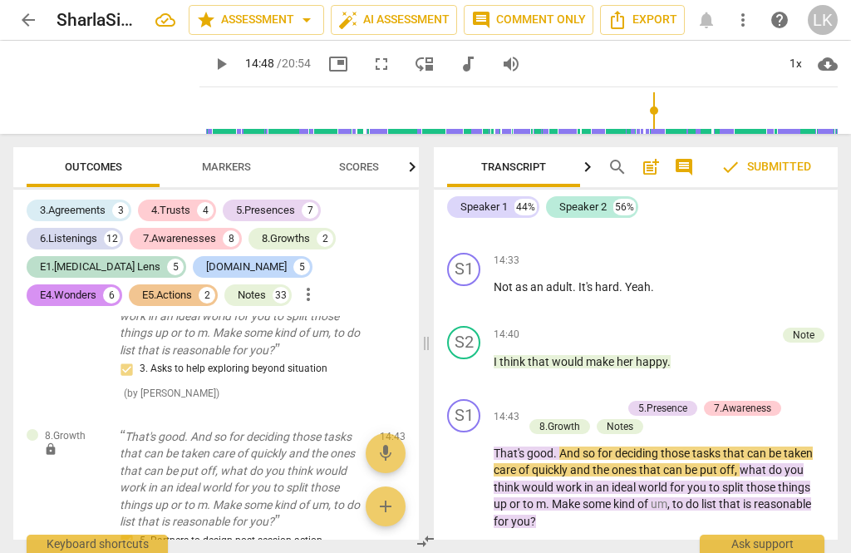
scroll to position [11347, 0]
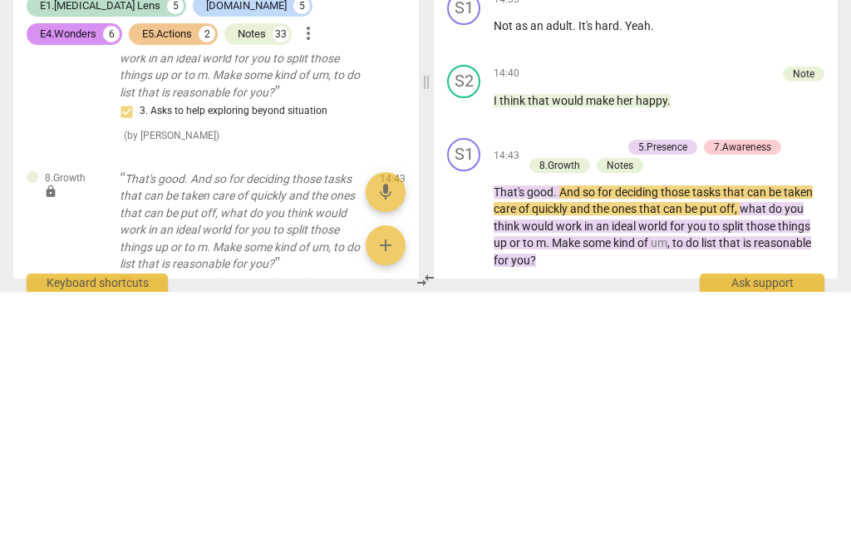
type textarea "Good to see you getting back to this. BRemember to ask if she would like to tal…"
type textarea "Good to see you getting back to this. BuRemember to ask if she would like to ta…"
type textarea "Good to see you getting back to this. ButRemember to ask if she would like to t…"
type textarea "Good to see you getting back to this. But Remember to ask if she would like to …"
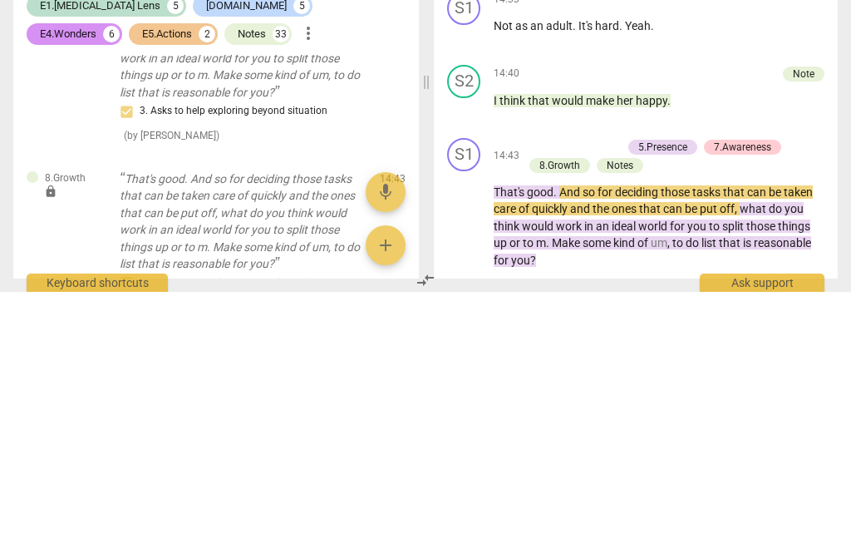
type textarea "Good to see you getting back to this. But fRemember to ask if she would like to…"
type textarea "Good to see you getting back to this. But fiRemember to ask if she would like t…"
type textarea "Good to see you getting back to this. But firRemember to ask if she would like …"
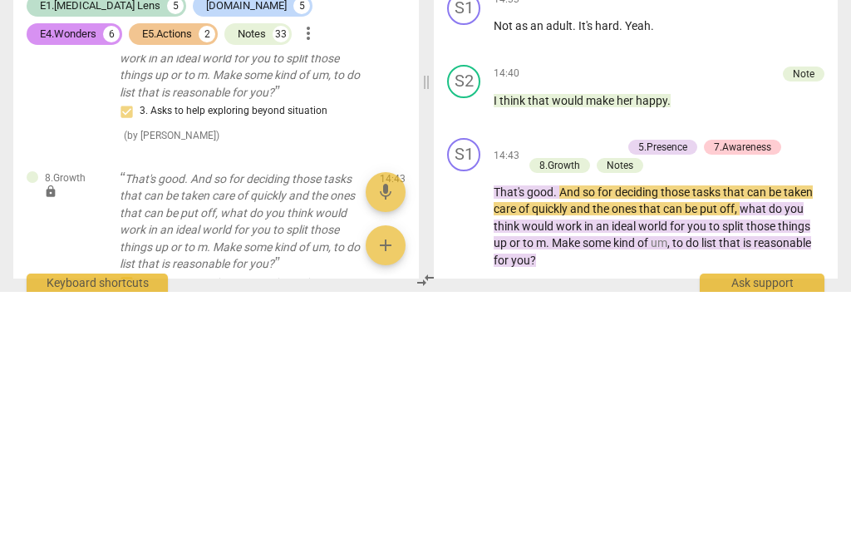
type textarea "Good to see you getting back to this. But firRemember to ask if she would like …"
type textarea "Good to see you getting back to this. But firsRemember to ask if she would like…"
type textarea "Good to see you getting back to this. But firstRemember to ask if she would lik…"
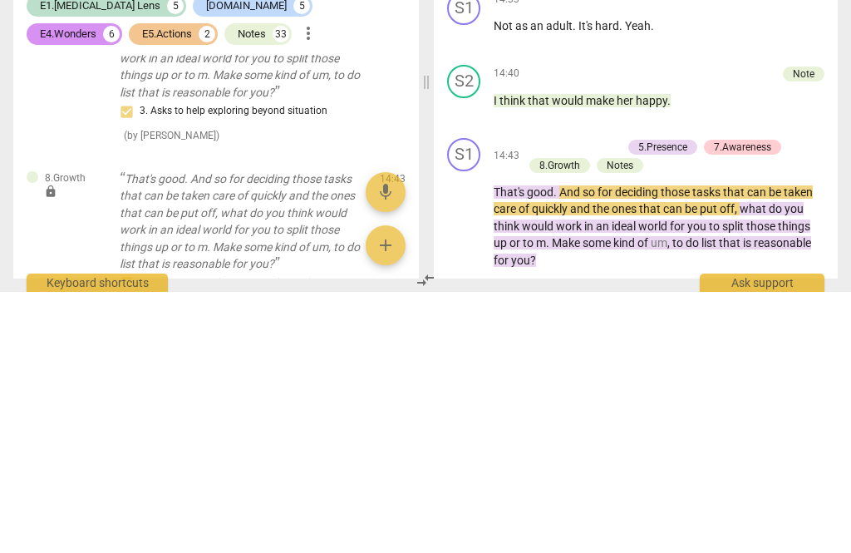
type textarea "Good to see you getting back to this. But first Remember to ask if she would li…"
type textarea "Good to see you getting back to this. But first aRemember to ask if she would l…"
type textarea "Good to see you getting back to this. But first asRemember to ask if she would …"
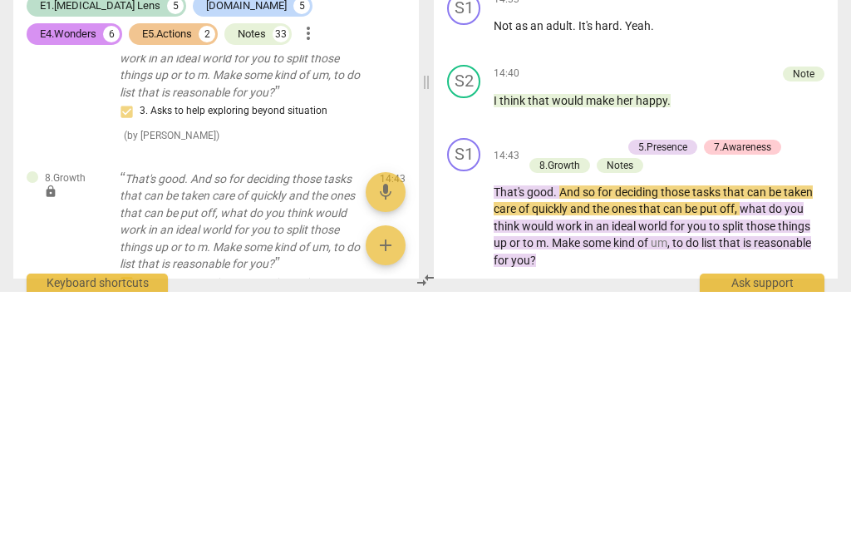
type textarea "Good to see you getting back to this. But first askRemember to ask if she would…"
type textarea "Good to see you getting back to this. But first askiRemember to ask if she woul…"
type textarea "Good to see you getting back to this. But first askitRemember to ask if she wou…"
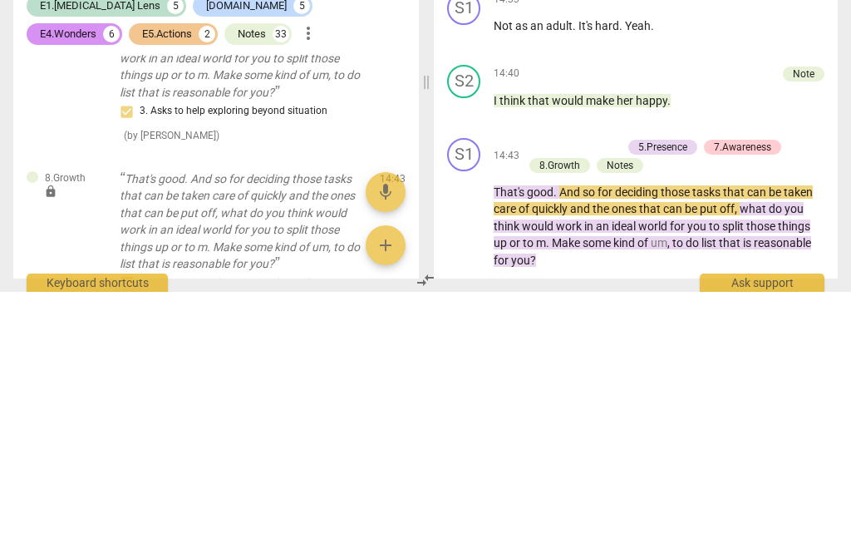
type textarea "Good to see you getting back to this. But first askiRemember to ask if she woul…"
type textarea "Good to see you getting back to this. But first askifRemember to ask if she wou…"
type textarea "Good to see you getting back to this. But first askif Remember to ask if she wo…"
type textarea "Good to see you getting back to this. But first askif tRemember to ask if she w…"
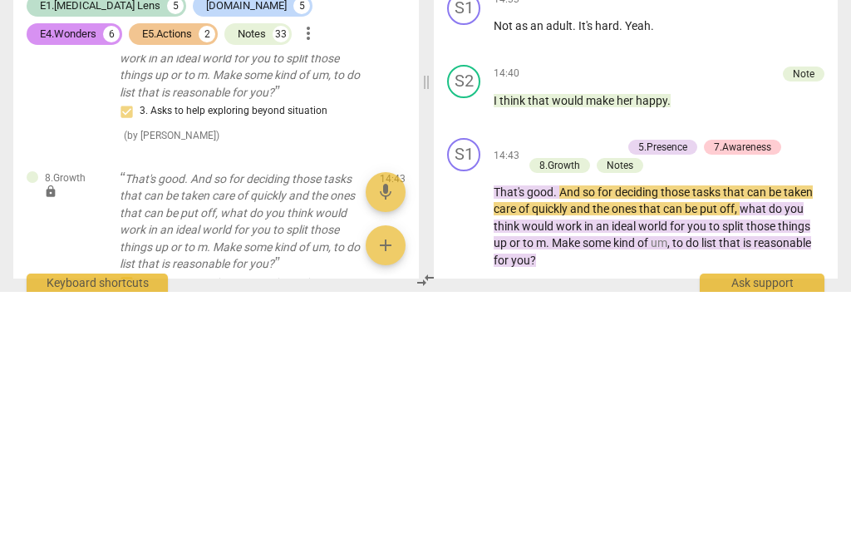
type textarea "Good to see you getting back to this. But first askif tRemember to ask if she w…"
type textarea "Good to see you getting back to this. But first askif thRemember to ask if she …"
type textarea "Good to see you getting back to this. But first askif theRemember to ask if she…"
type textarea "Good to see you getting back to this. But first askif therRemember to ask if sh…"
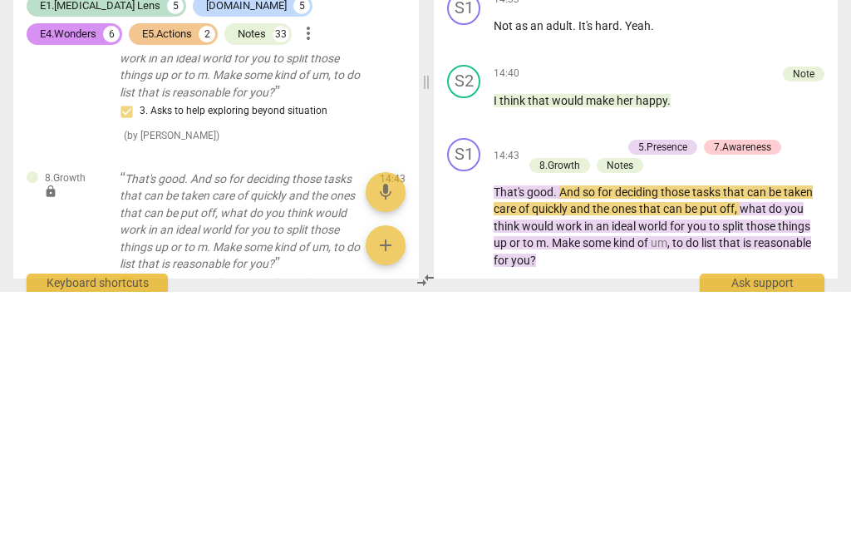
type textarea "Good to see you getting back to this. But first askif thereRemember to ask if s…"
type textarea "Good to see you getting back to this. But first askif therRemember to ask if sh…"
type textarea "Good to see you getting back to this. But first askif theRemember to ask if she…"
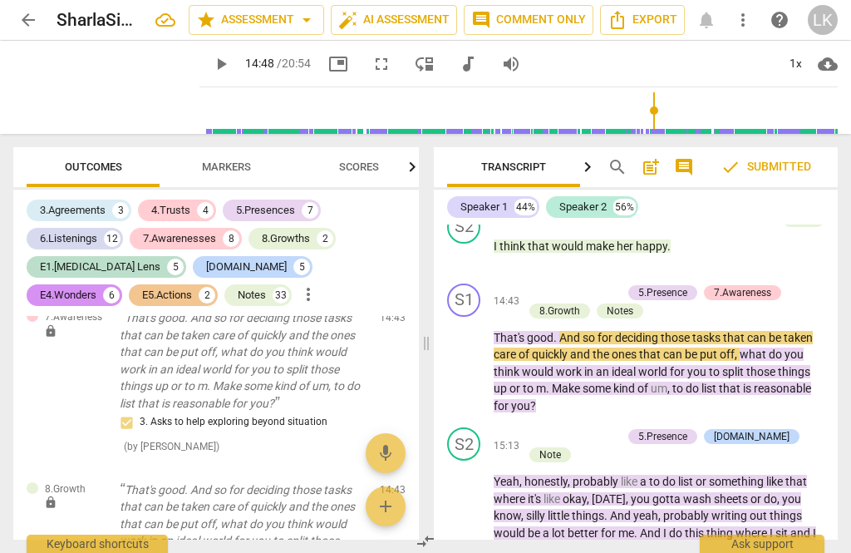
scroll to position [11288, 0]
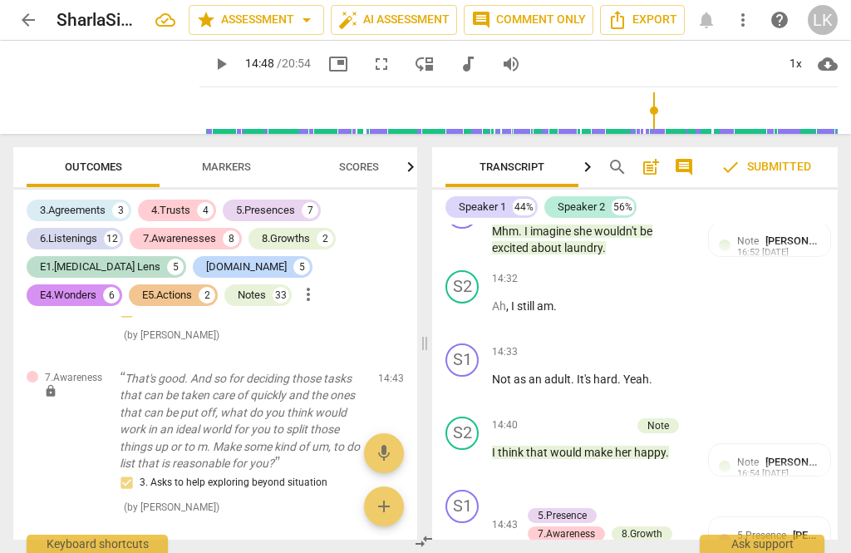
scroll to position [8791, 0]
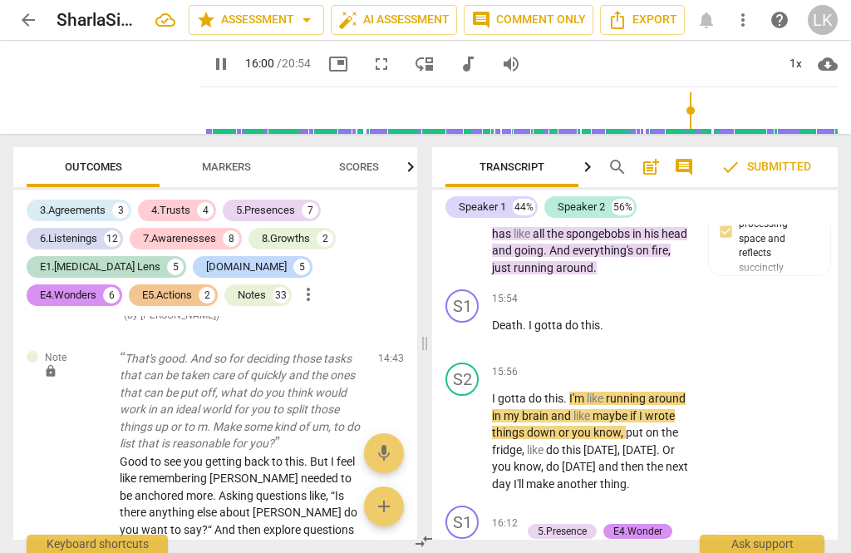
scroll to position [9417, 0]
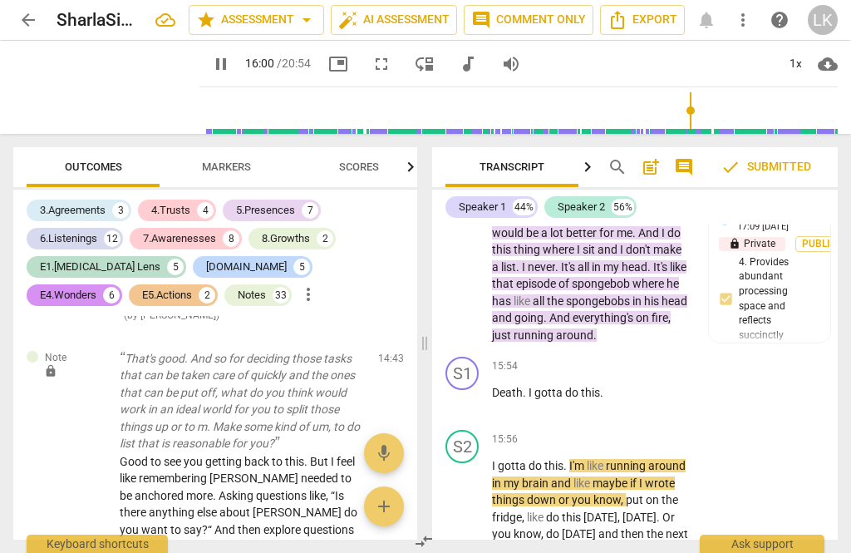
click at [469, 499] on span "pause" at bounding box center [463, 509] width 20 height 20
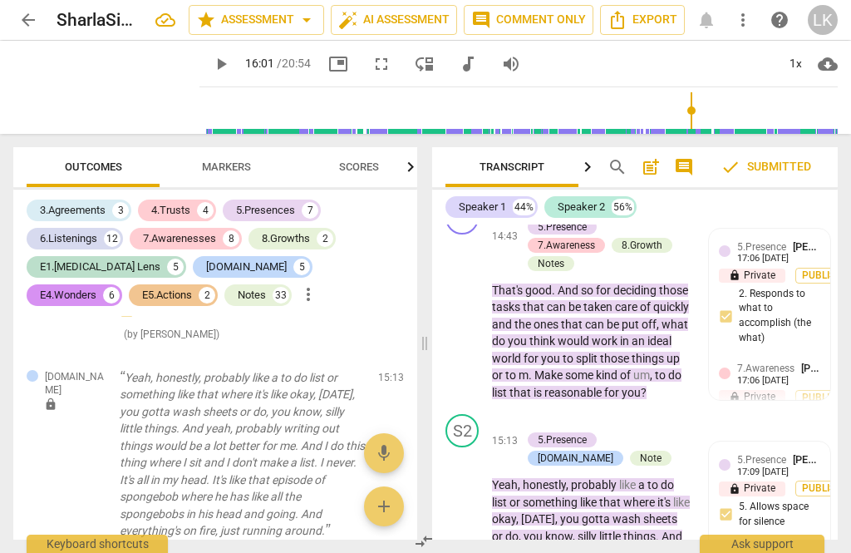
scroll to position [9079, 0]
click at [476, 552] on span "play_arrow" at bounding box center [463, 562] width 27 height 20
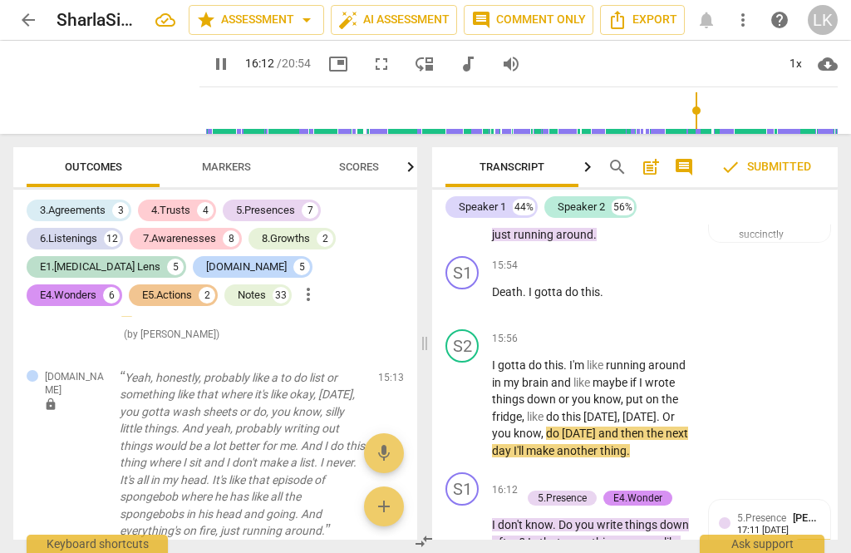
scroll to position [9517, 0]
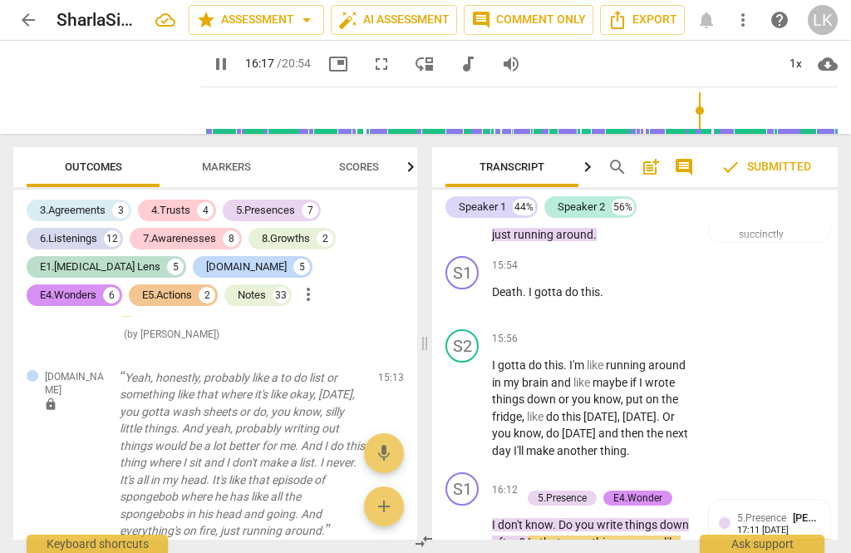
click at [465, 533] on span "pause" at bounding box center [463, 543] width 20 height 20
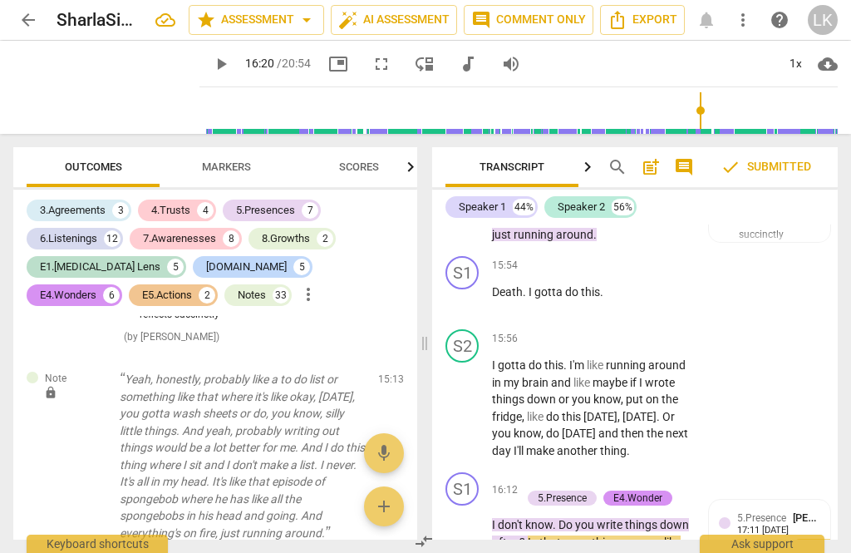
scroll to position [12597, 0]
click at [464, 529] on button "play_arrow" at bounding box center [463, 542] width 27 height 27
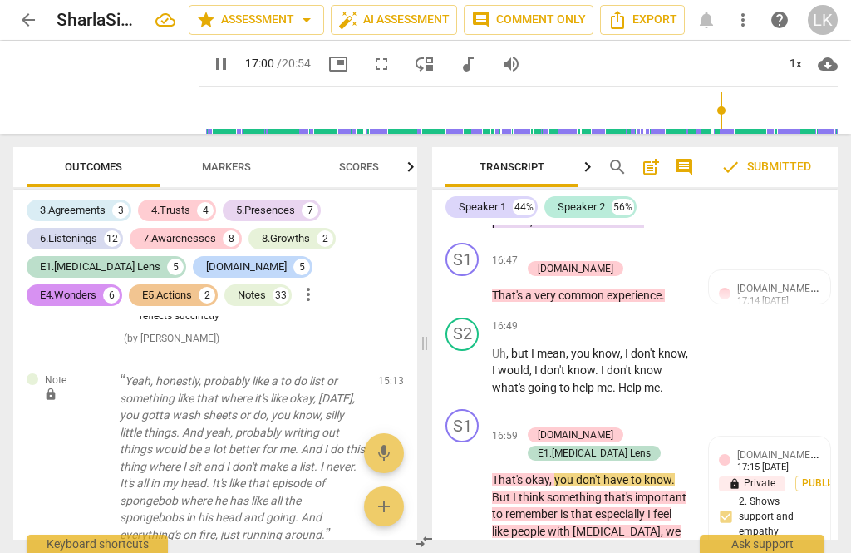
scroll to position [10043, 0]
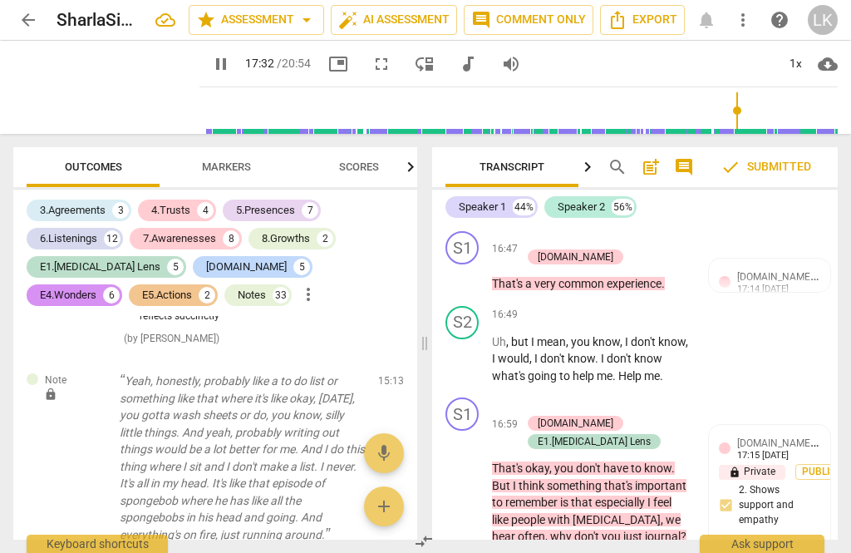
click at [470, 526] on span "pause" at bounding box center [463, 536] width 20 height 20
click at [0, 0] on span "play_arrow" at bounding box center [0, 0] width 0 height 0
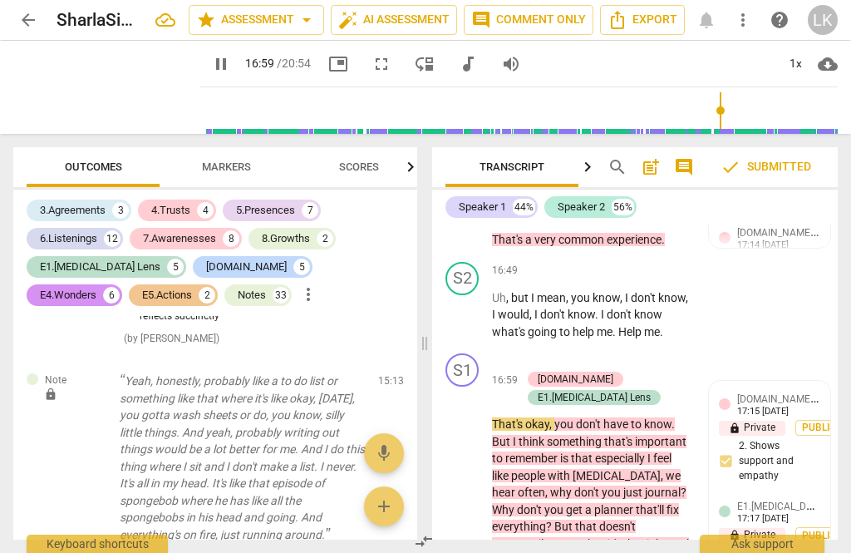
click at [475, 482] on span "pause" at bounding box center [463, 492] width 27 height 20
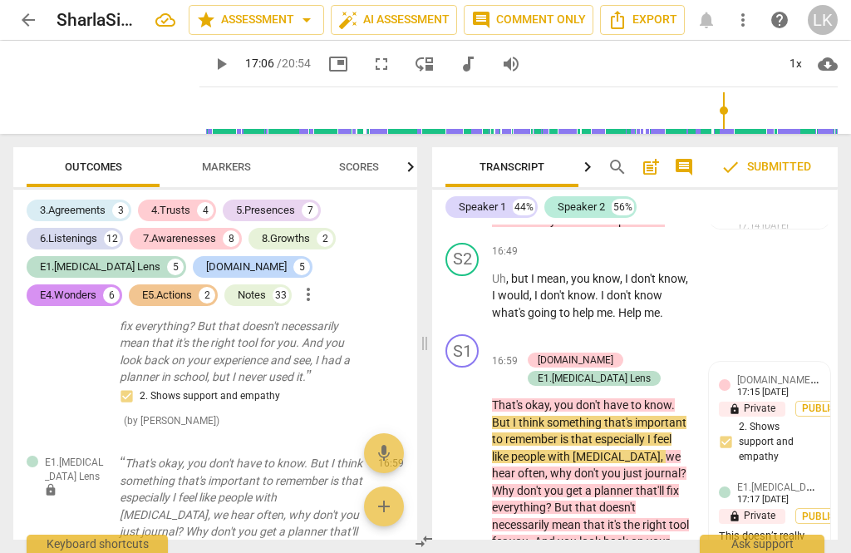
scroll to position [13503, 0]
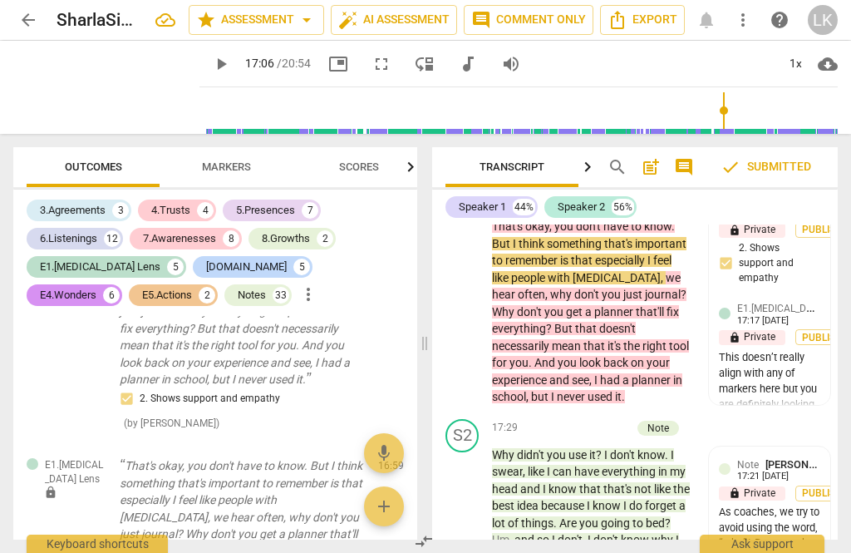
scroll to position [10286, 0]
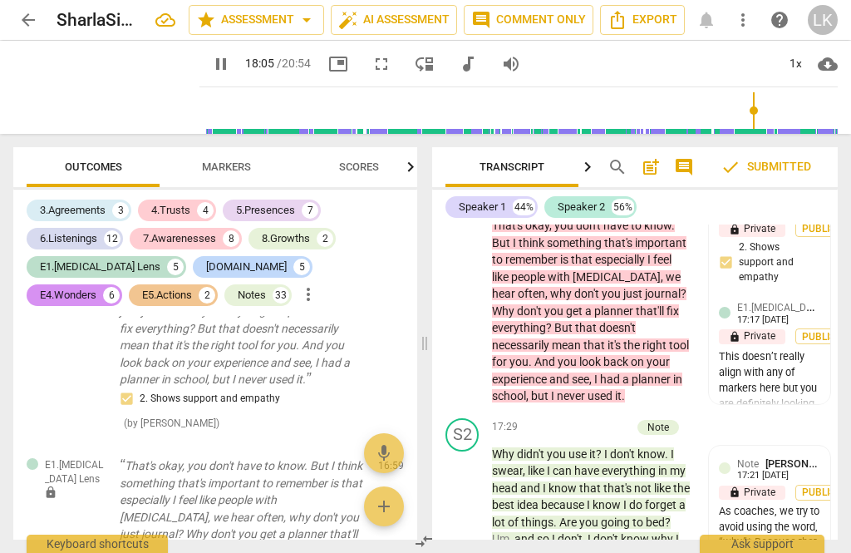
scroll to position [10119, 0]
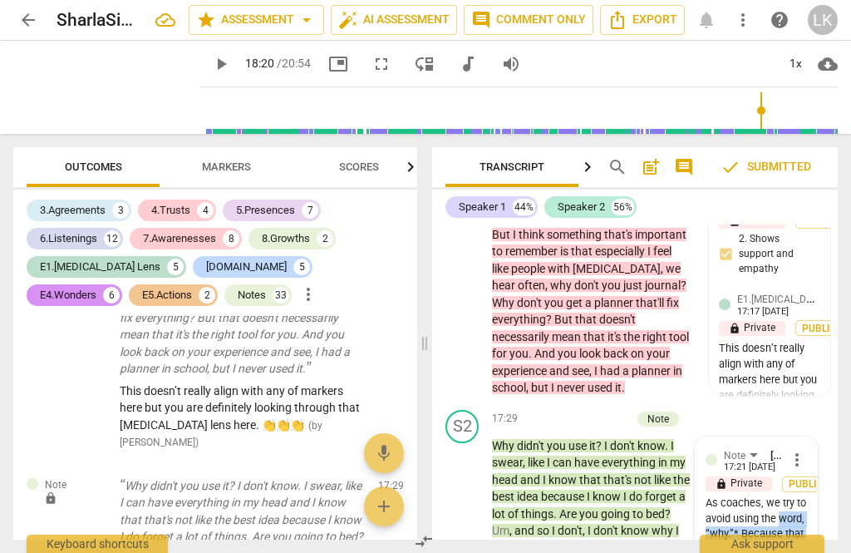
scroll to position [13734, 0]
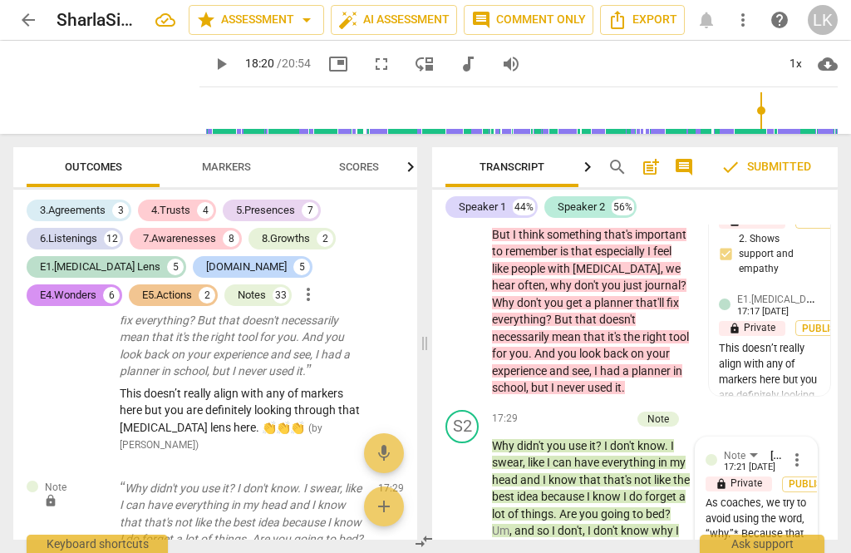
copy span "s coaches, we try to avoid using the word, “why.”* Because that can put somebod…"
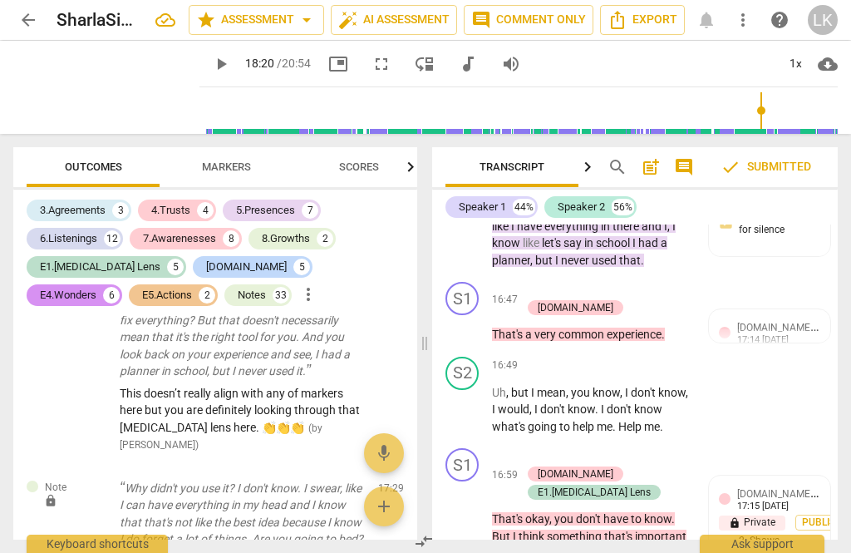
scroll to position [9993, 0]
click at [531, 448] on div "+" at bounding box center [529, 456] width 17 height 17
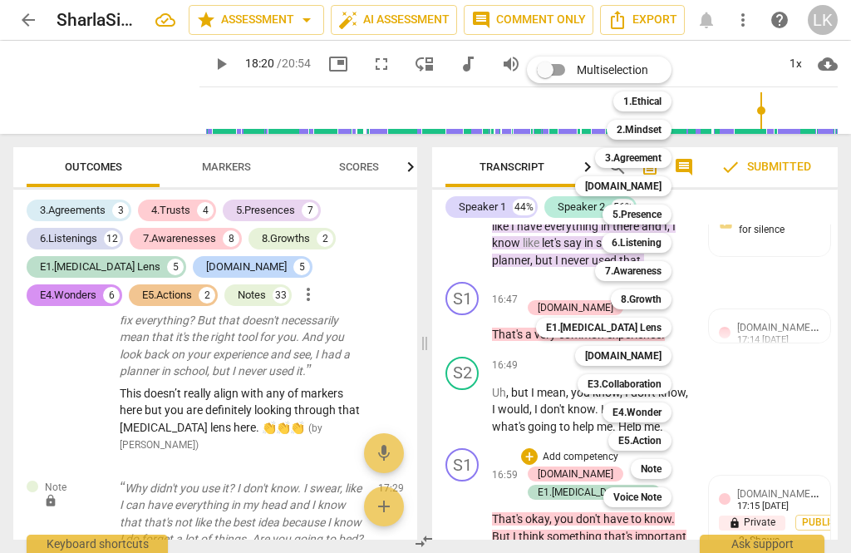
click at [772, 263] on div at bounding box center [425, 276] width 851 height 553
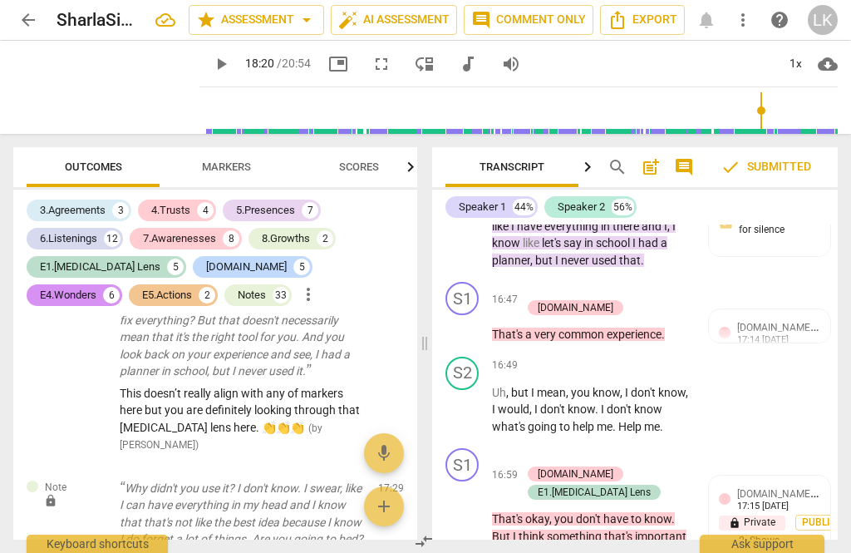
click at [593, 450] on p "Add competency" at bounding box center [580, 457] width 79 height 15
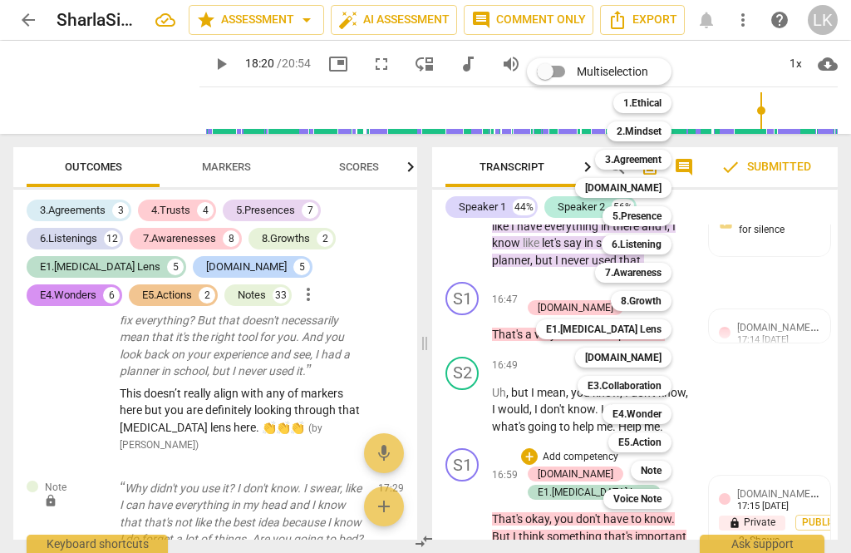
scroll to position [9991, 0]
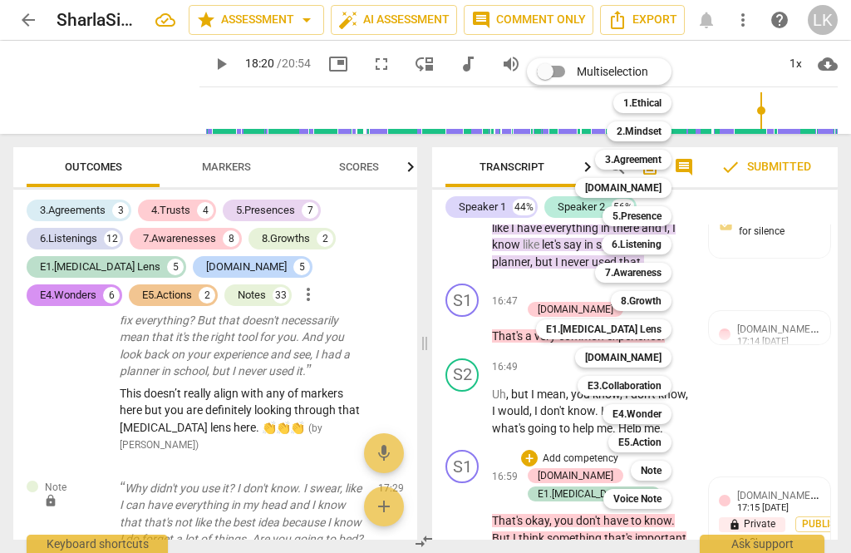
click at [539, 284] on div "Multiselection m 1.Ethical 1 2.Mindset 2 3.Agreement 3 [DOMAIN_NAME] 4 5.Presen…" at bounding box center [611, 283] width 183 height 459
click at [664, 472] on div "Note" at bounding box center [651, 470] width 41 height 20
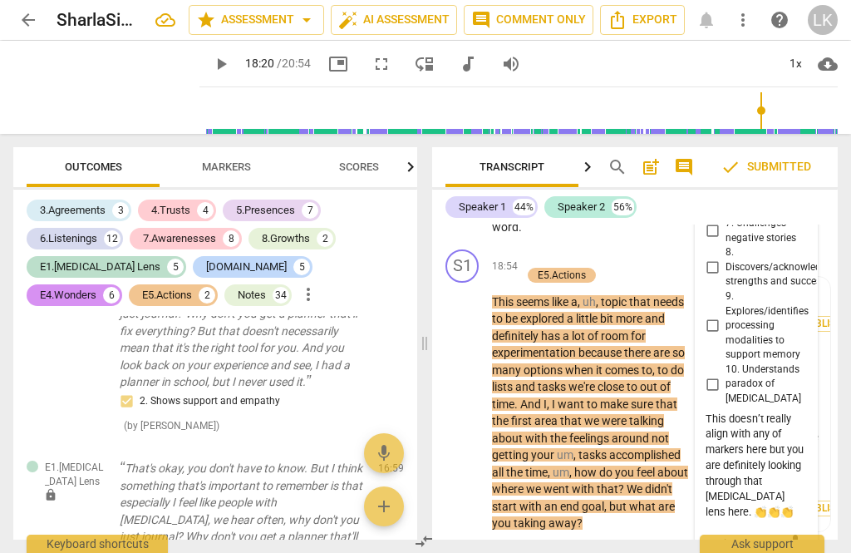
scroll to position [10987, 0]
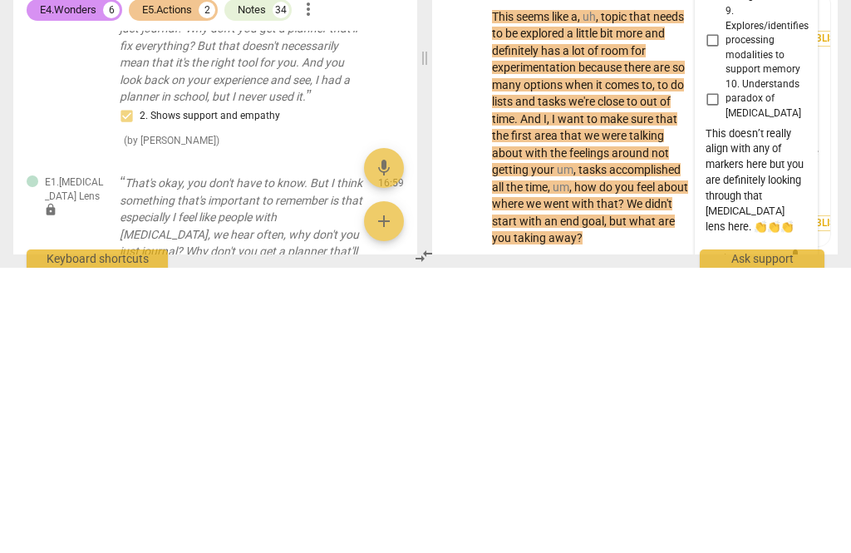
paste textarea "s coaches, we try to avoid using the word, “why.”* Because that can put somebod…"
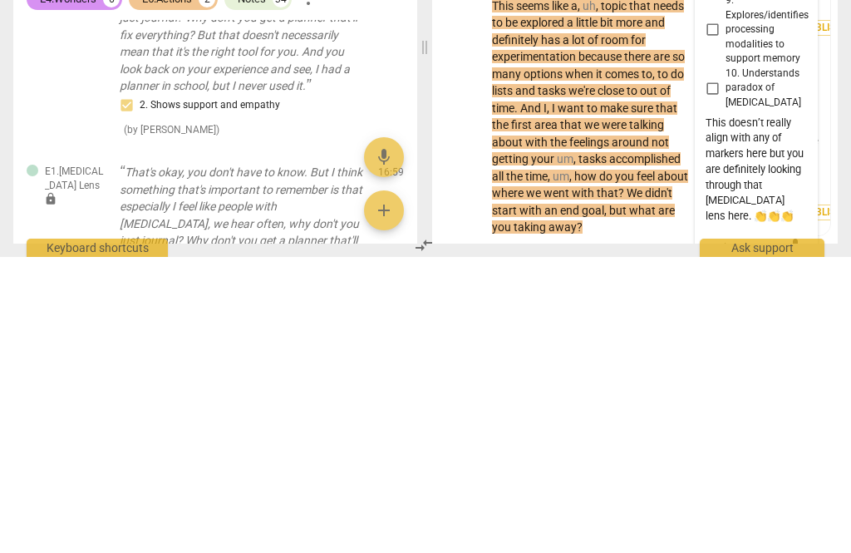
scroll to position [237, 0]
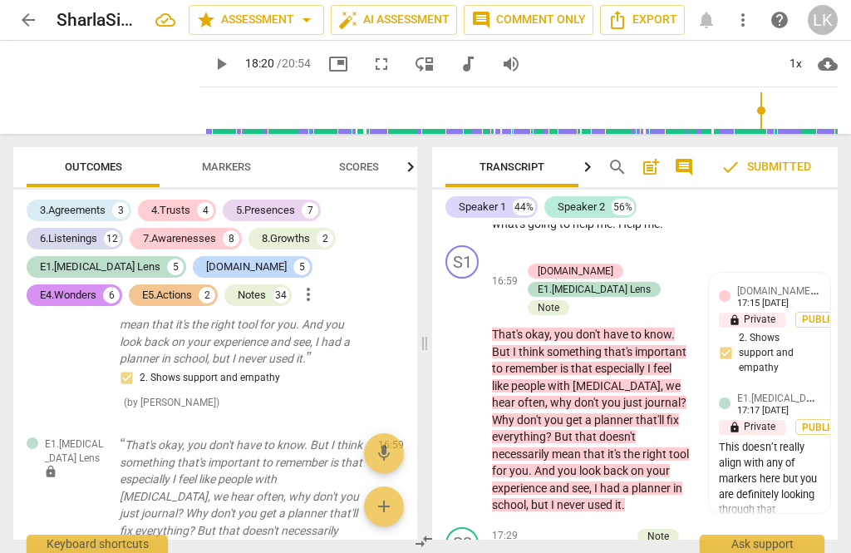
scroll to position [13524, 0]
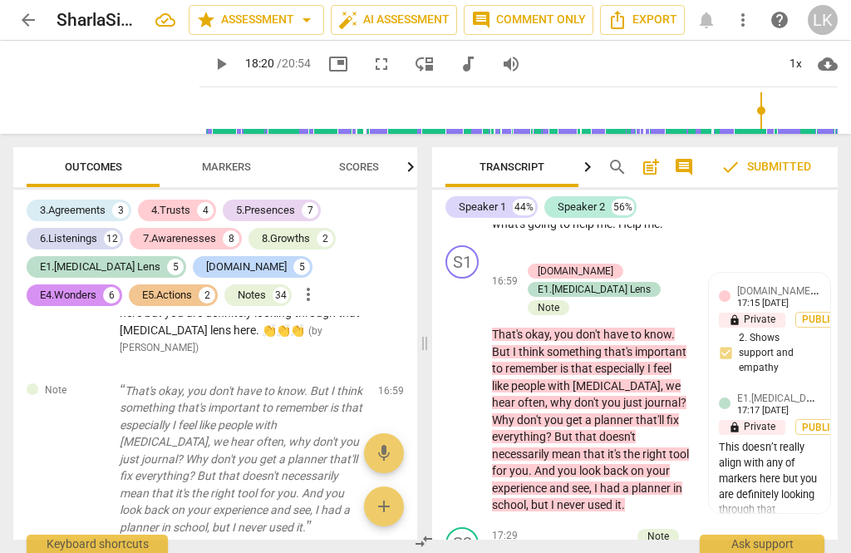
scroll to position [13830, 0]
click at [665, 529] on div "Note" at bounding box center [658, 536] width 22 height 15
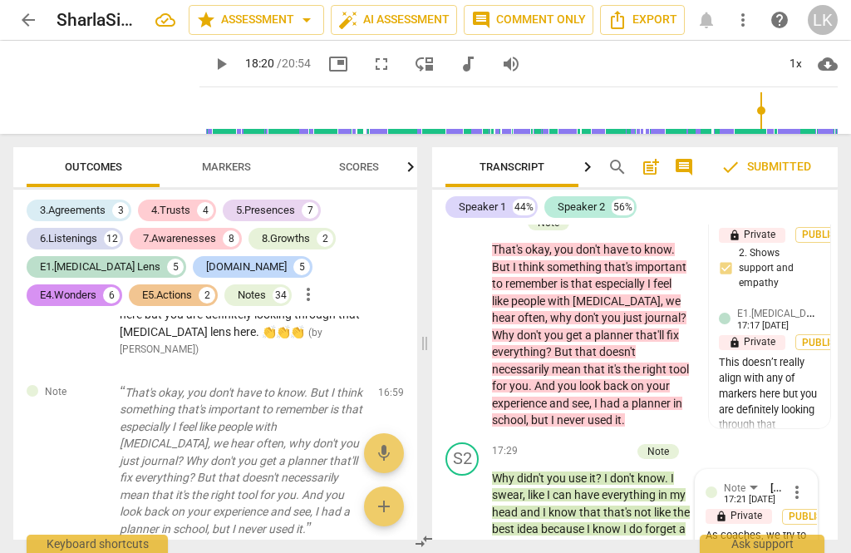
click at [806, 482] on span "more_vert" at bounding box center [797, 492] width 20 height 20
click at [824, 310] on li "Delete" at bounding box center [807, 309] width 57 height 32
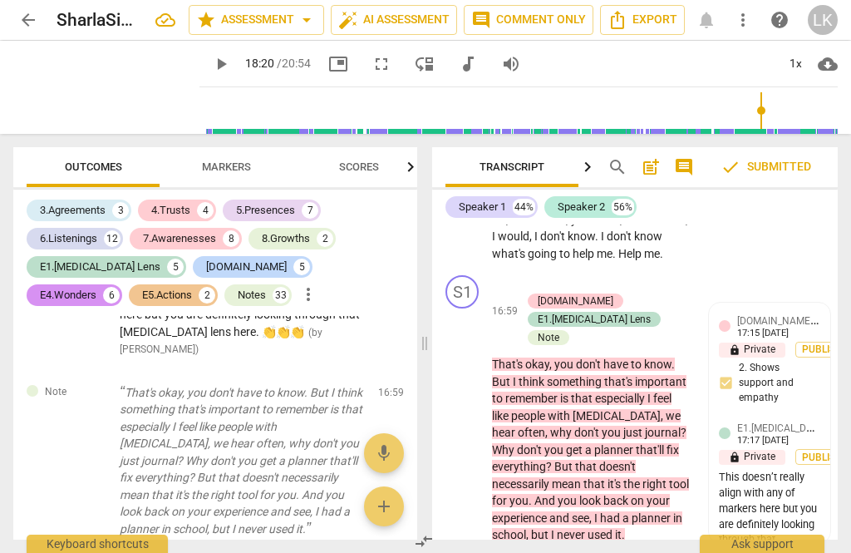
scroll to position [10175, 0]
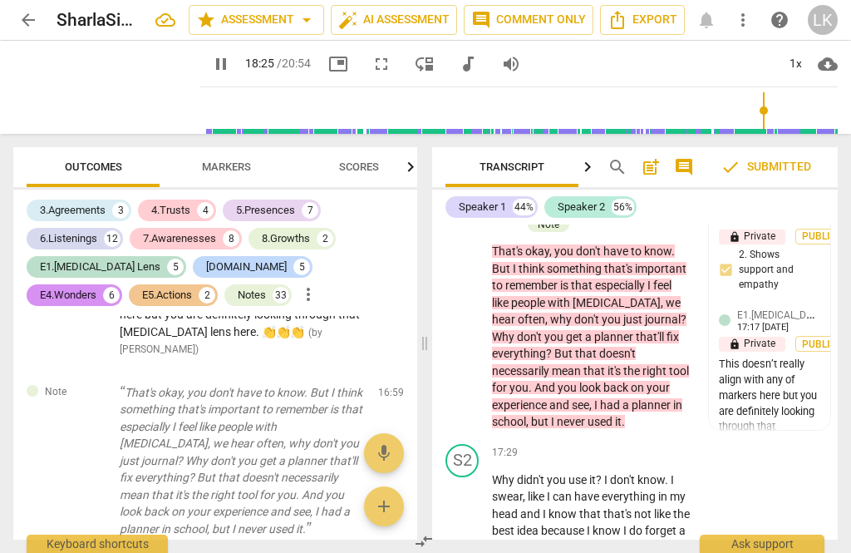
scroll to position [10279, 0]
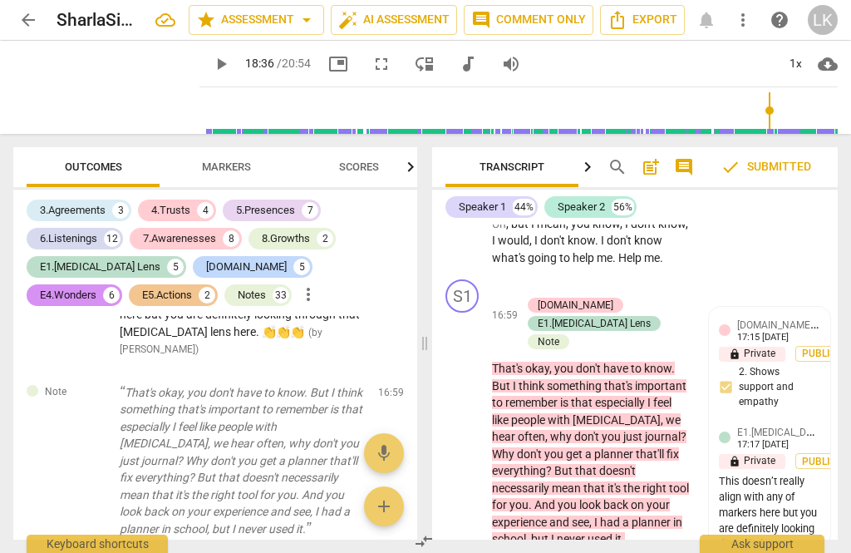
scroll to position [10218, 0]
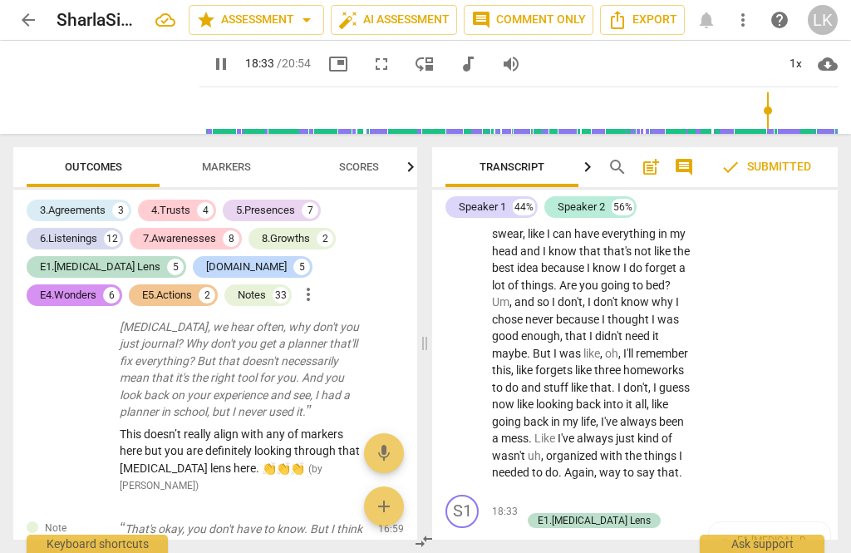
scroll to position [10587, 0]
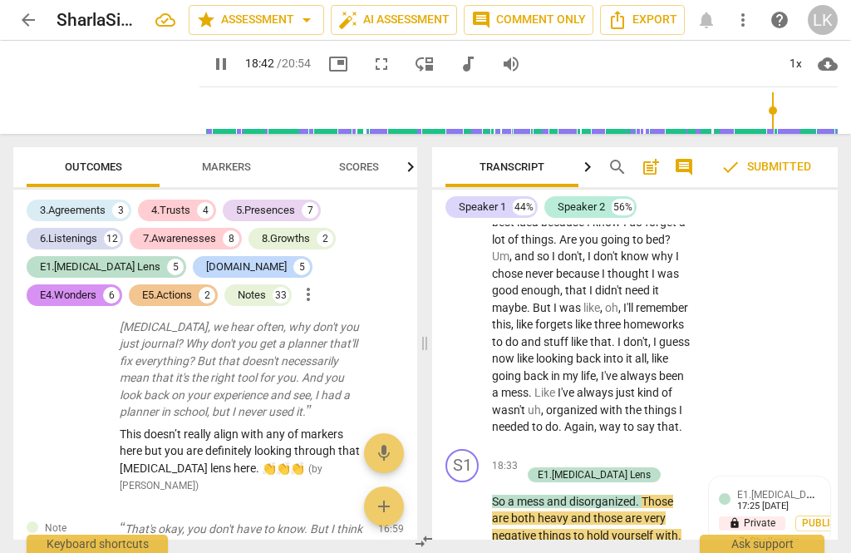
click at [476, 500] on span "pause" at bounding box center [463, 510] width 27 height 20
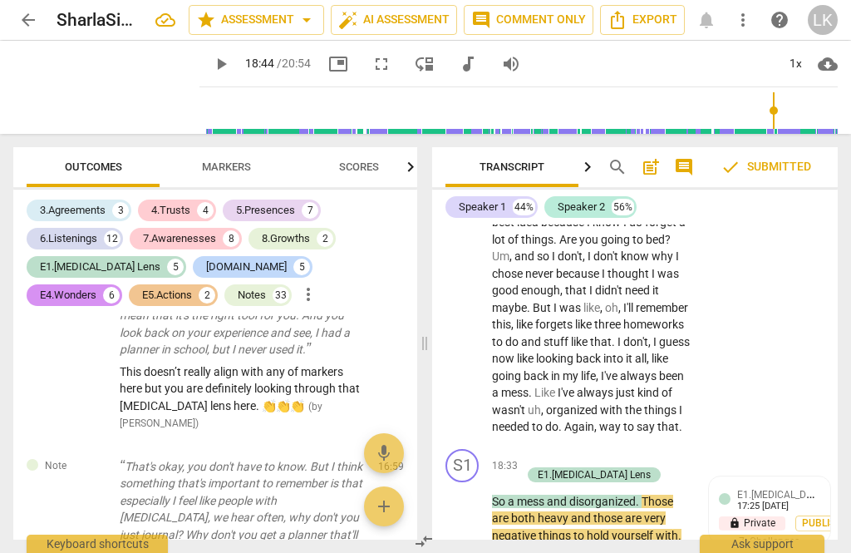
scroll to position [13775, 0]
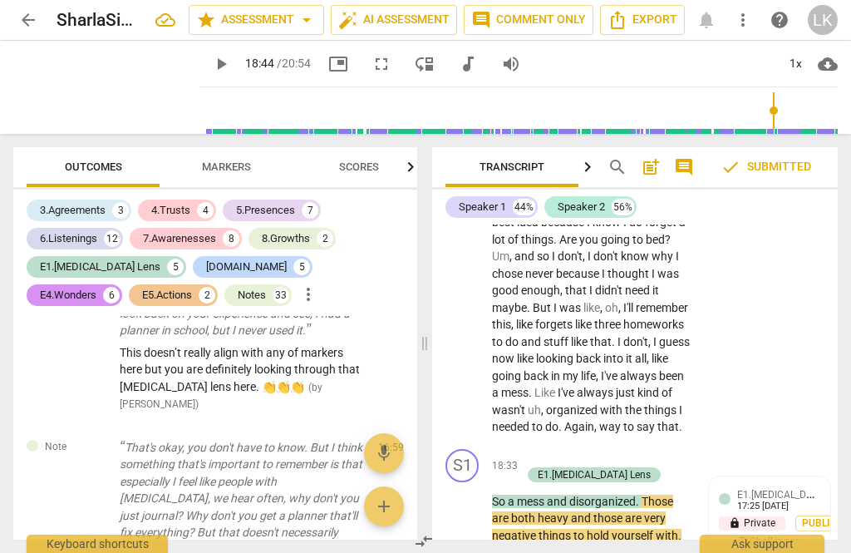
click at [476, 500] on span "play_arrow" at bounding box center [463, 510] width 27 height 20
click at [471, 500] on span "pause" at bounding box center [463, 510] width 20 height 20
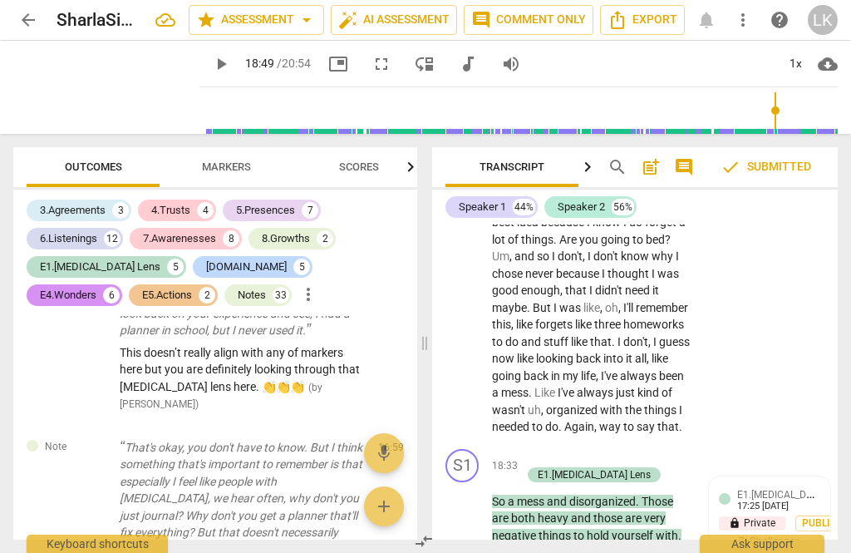
click at [786, 501] on div "17:25 [DATE]" at bounding box center [763, 506] width 52 height 11
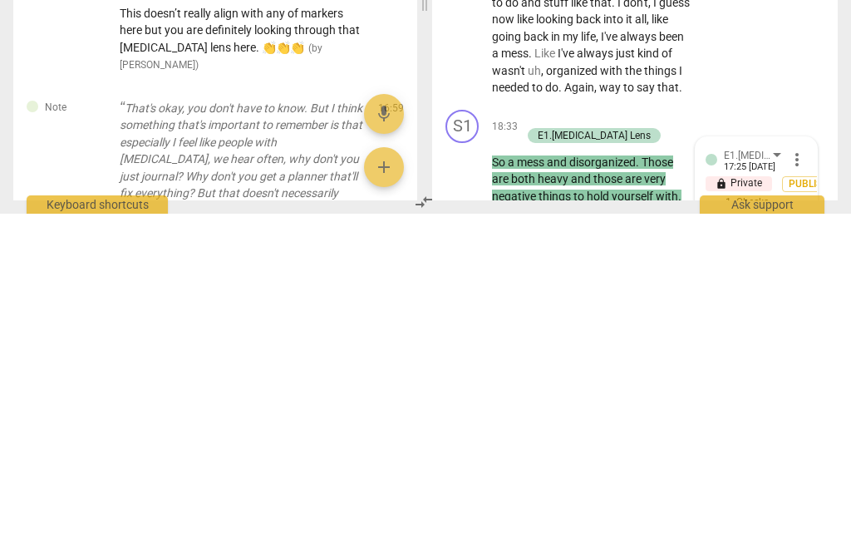
scroll to position [11112, 0]
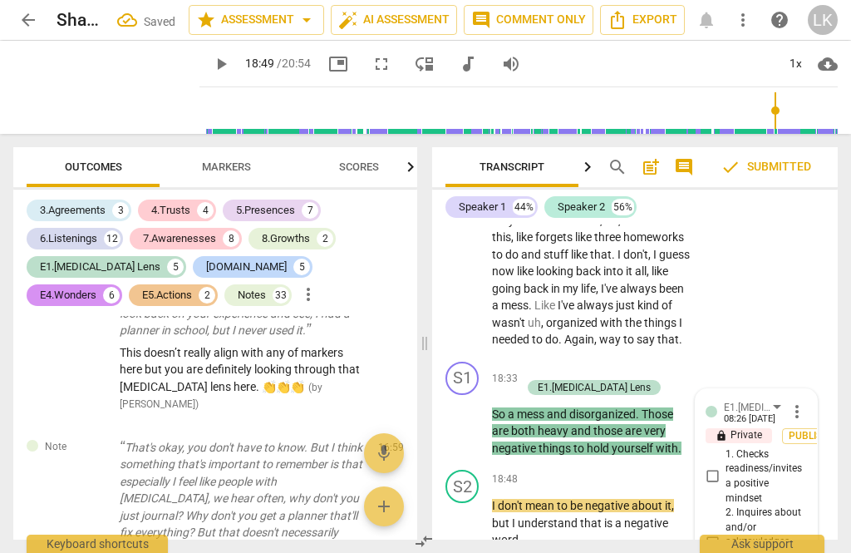
scroll to position [10668, 0]
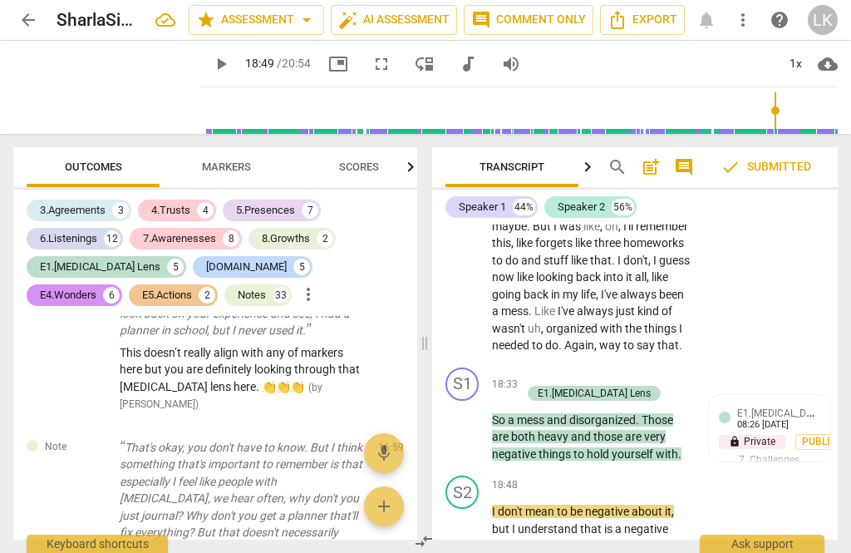
click at [468, 519] on span "play_arrow" at bounding box center [463, 529] width 20 height 20
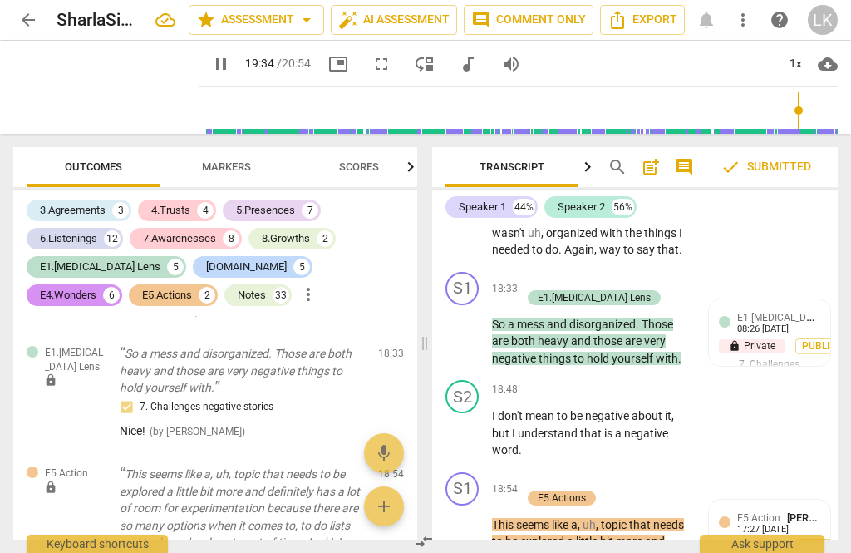
scroll to position [10789, 0]
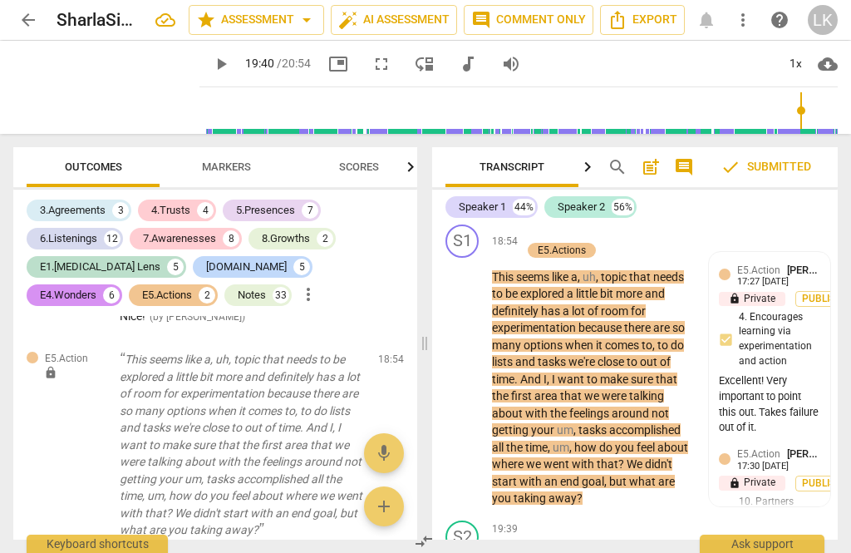
scroll to position [11011, 0]
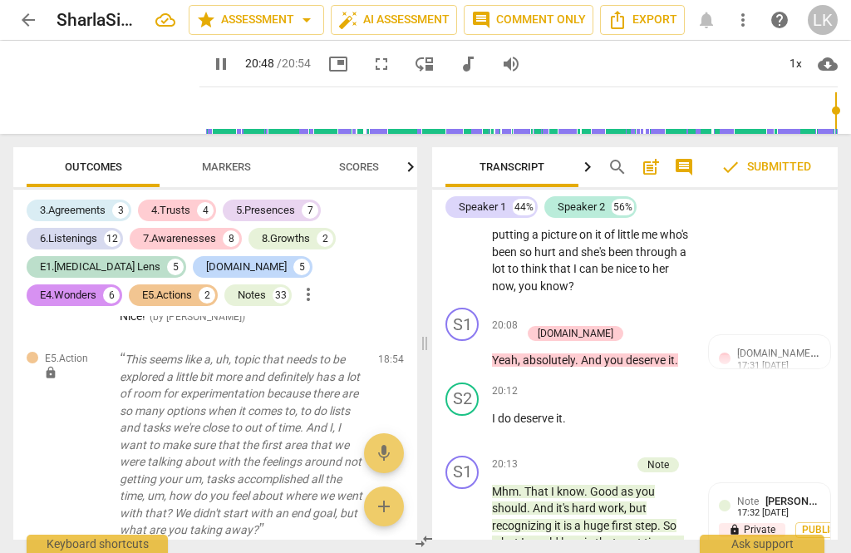
scroll to position [11703, 0]
